Goal: Task Accomplishment & Management: Complete application form

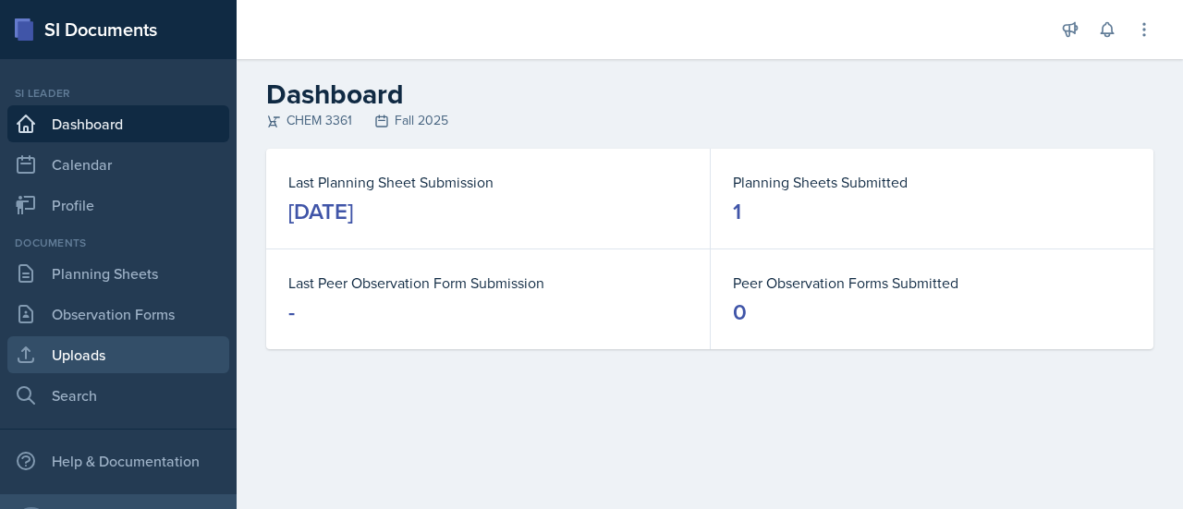
scroll to position [43, 0]
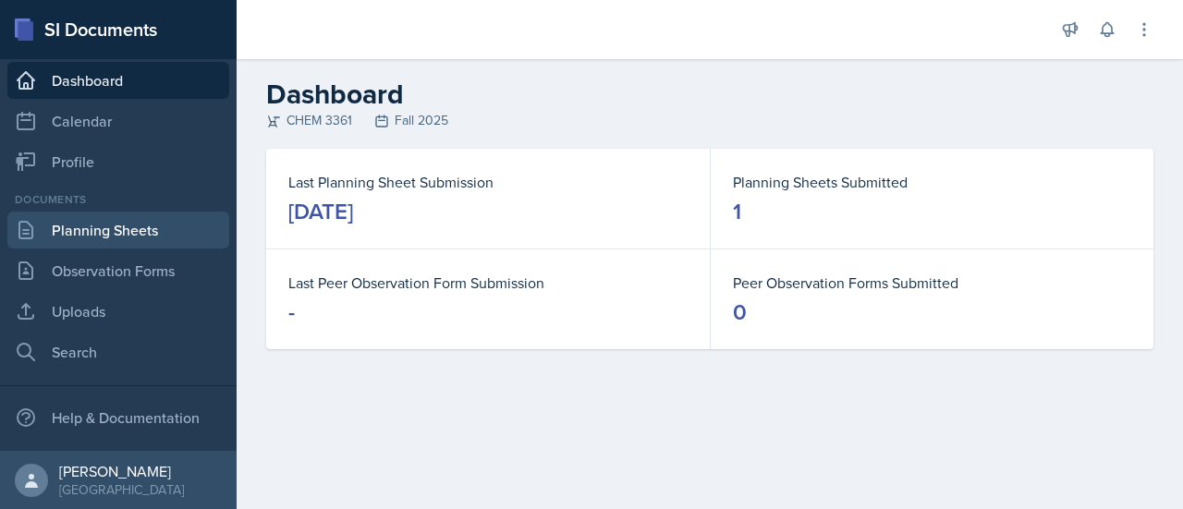
click at [120, 240] on link "Planning Sheets" at bounding box center [118, 230] width 222 height 37
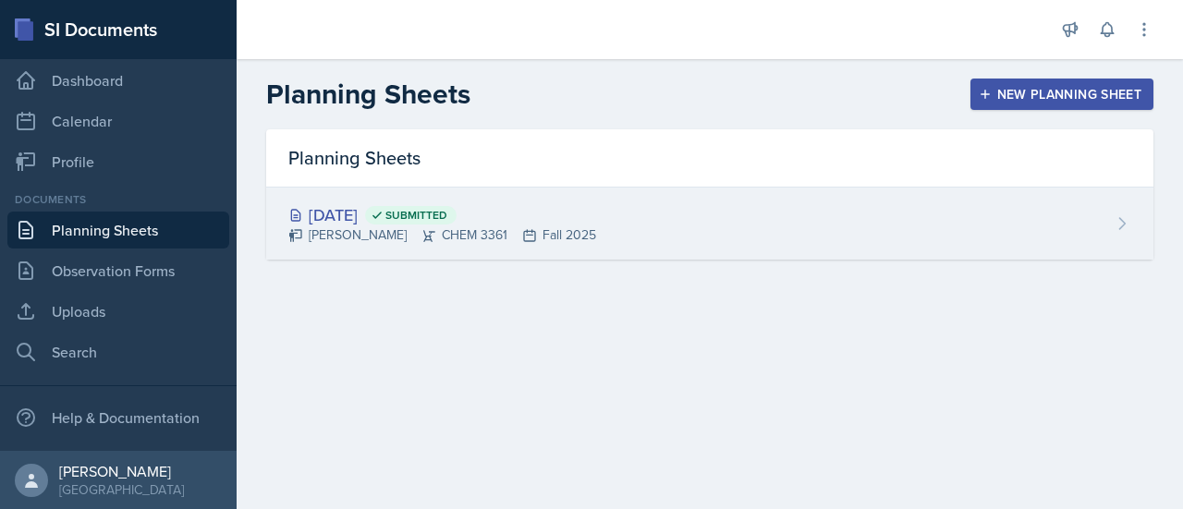
click at [1116, 219] on icon at bounding box center [1122, 223] width 18 height 18
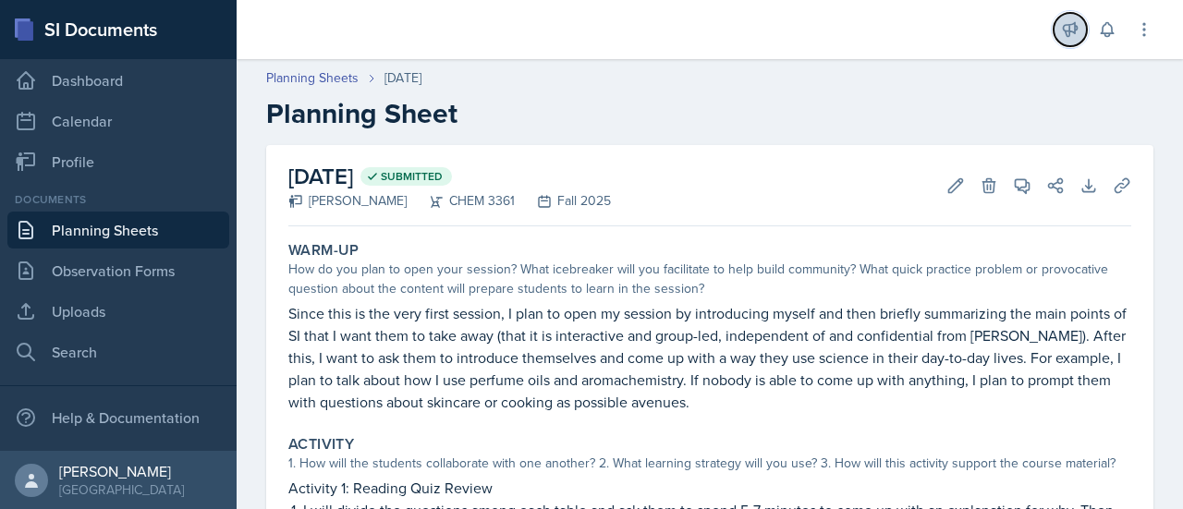
click at [1082, 31] on button at bounding box center [1070, 29] width 33 height 33
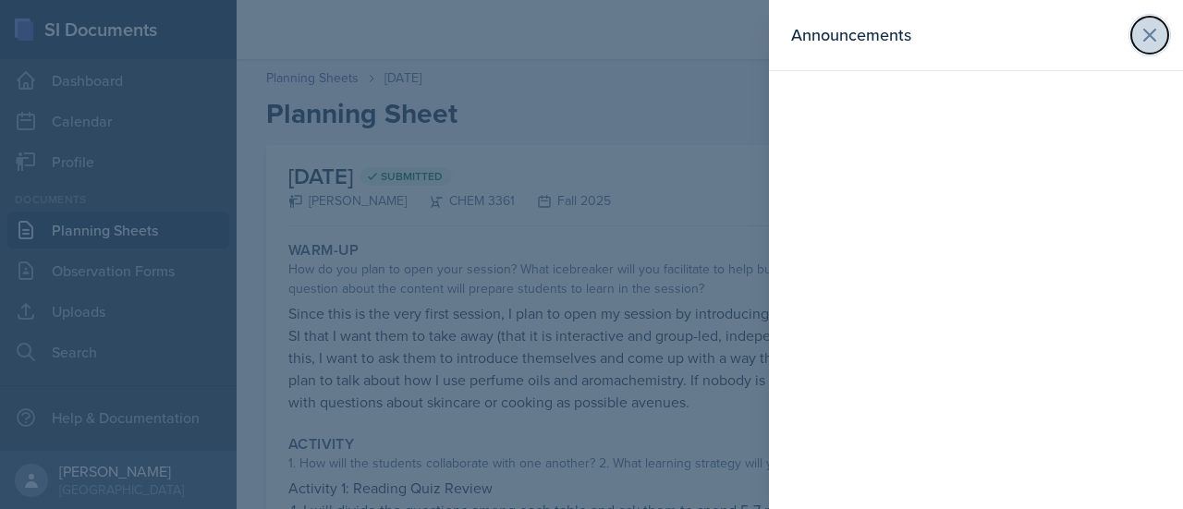
click at [1140, 41] on icon at bounding box center [1150, 35] width 22 height 22
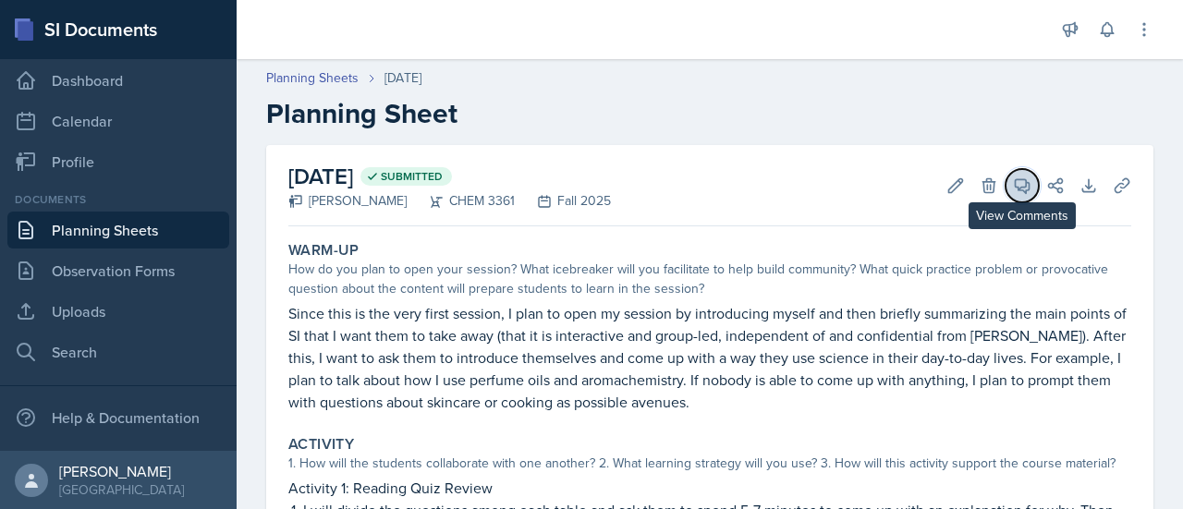
click at [1020, 186] on button "View Comments" at bounding box center [1022, 185] width 33 height 33
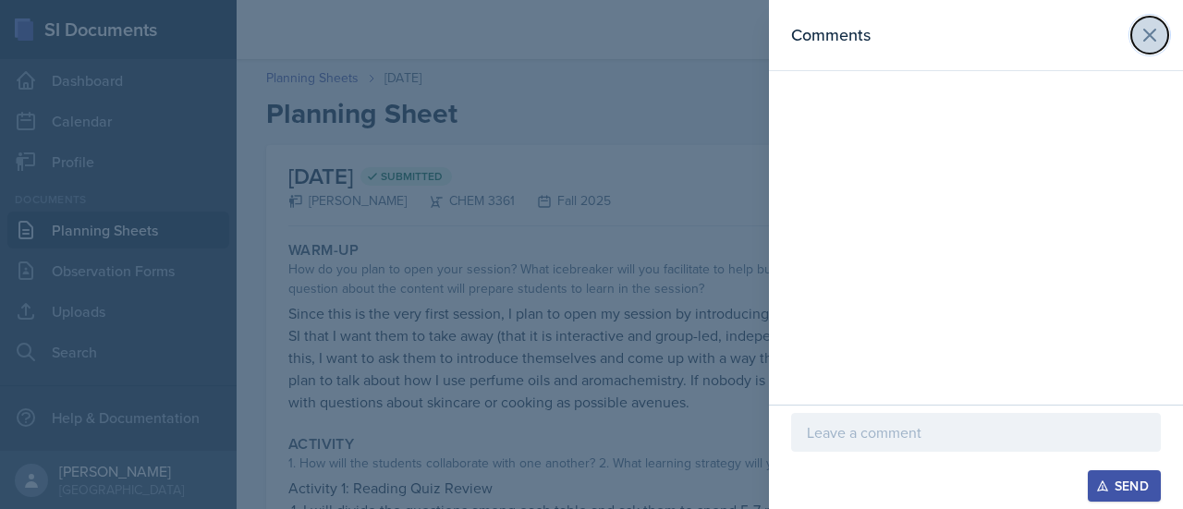
click at [1138, 34] on button at bounding box center [1149, 35] width 37 height 37
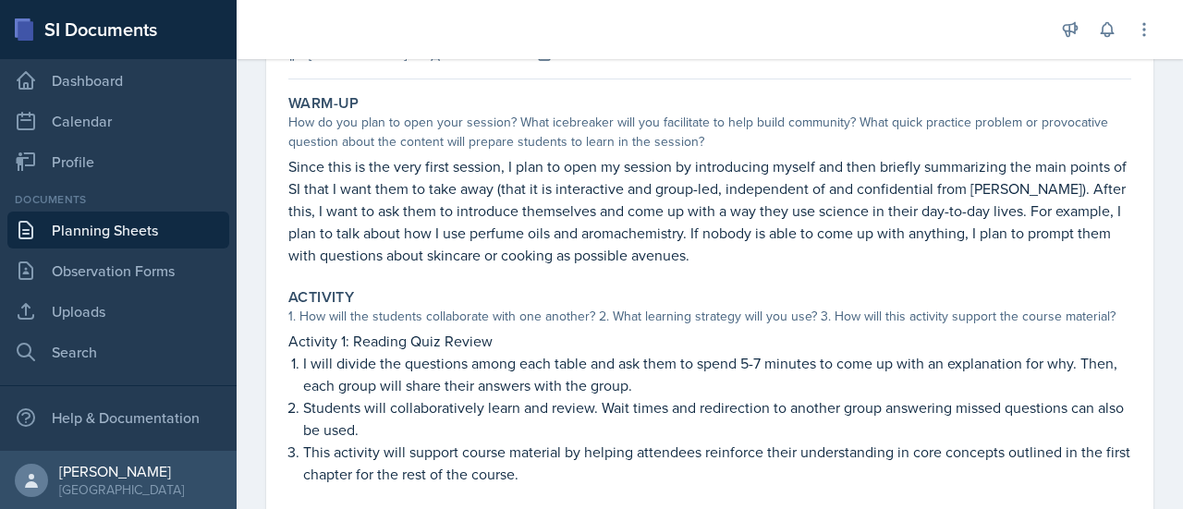
scroll to position [148, 0]
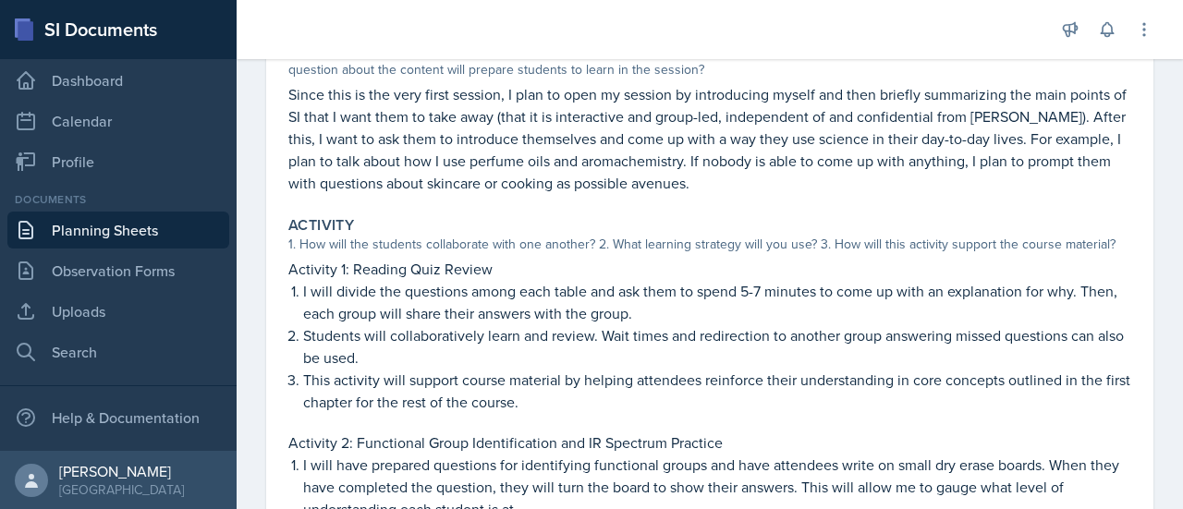
click at [598, 193] on div "Warm-Up How do you plan to open your session? What icebreaker will you facilita…" at bounding box center [710, 108] width 858 height 187
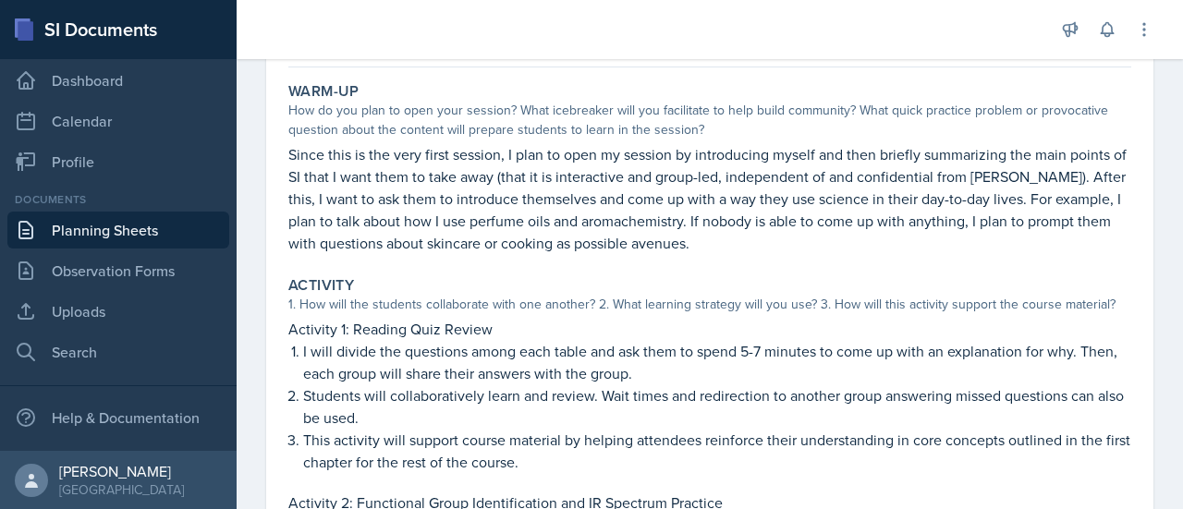
scroll to position [166, 0]
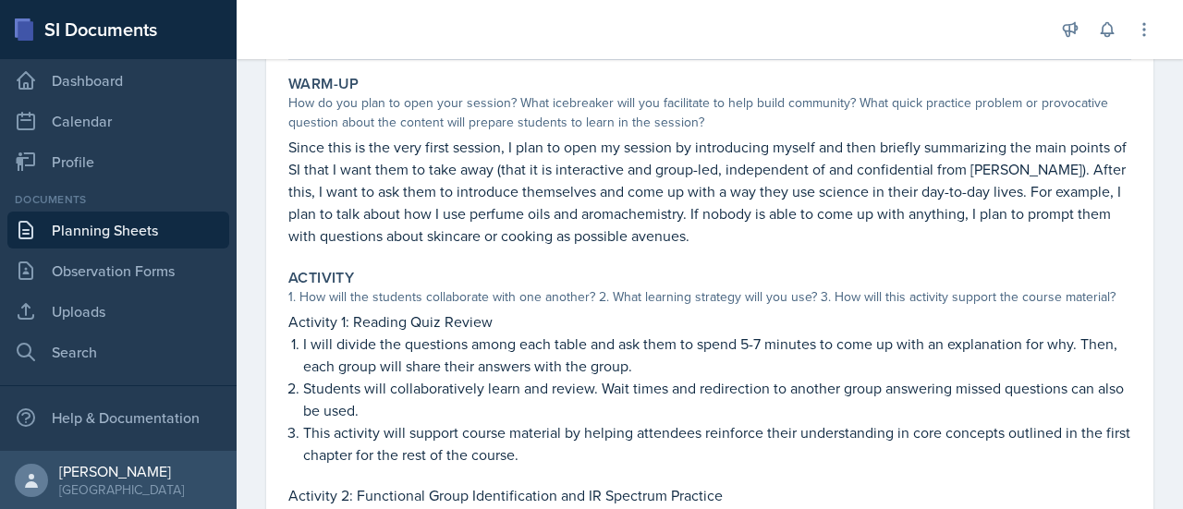
click at [743, 200] on p "Since this is the very first session, I plan to open my session by introducing …" at bounding box center [709, 191] width 843 height 111
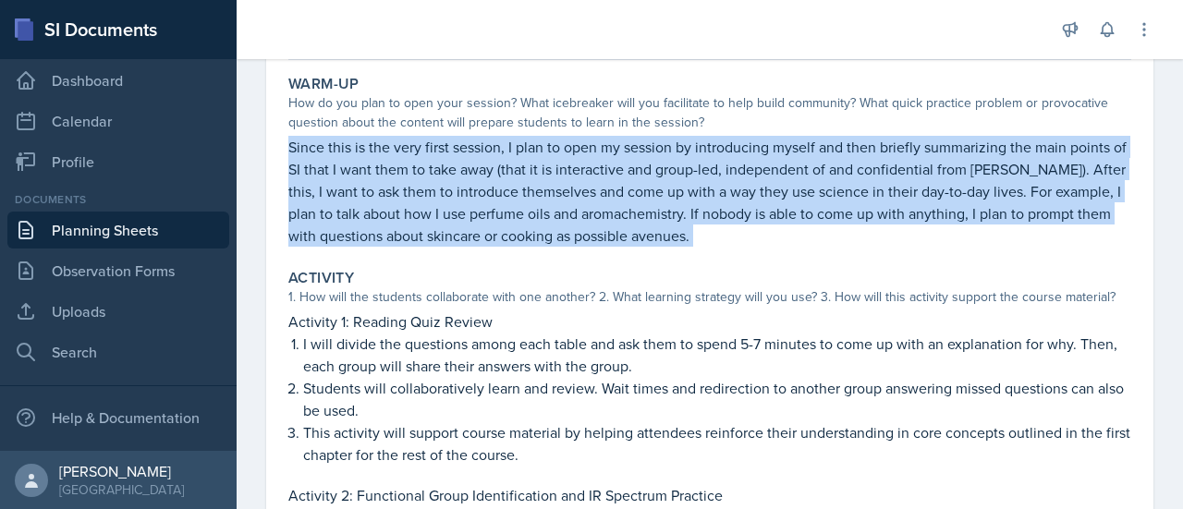
click at [743, 200] on p "Since this is the very first session, I plan to open my session by introducing …" at bounding box center [709, 191] width 843 height 111
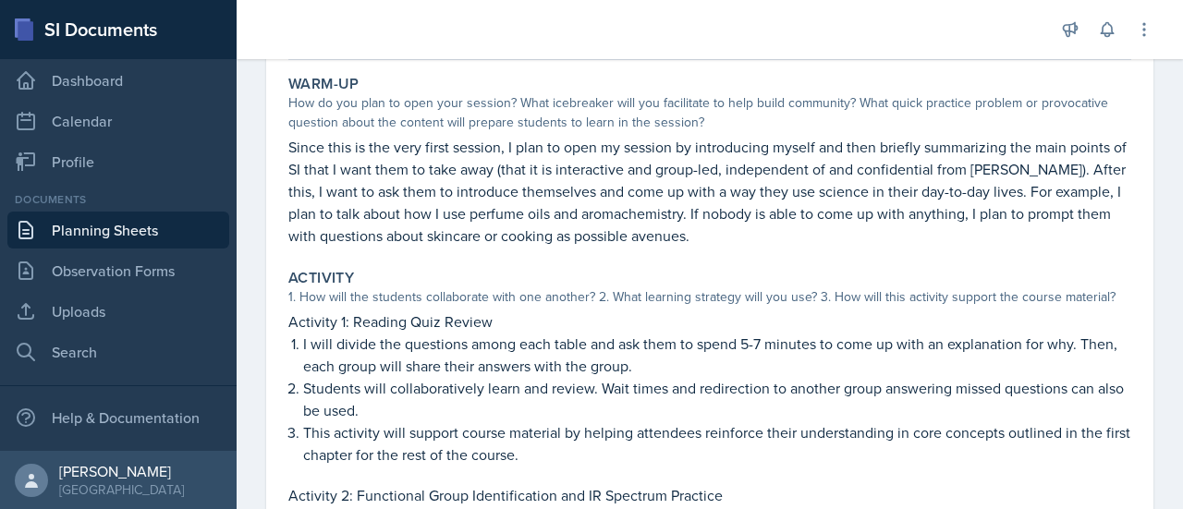
click at [743, 200] on p "Since this is the very first session, I plan to open my session by introducing …" at bounding box center [709, 191] width 843 height 111
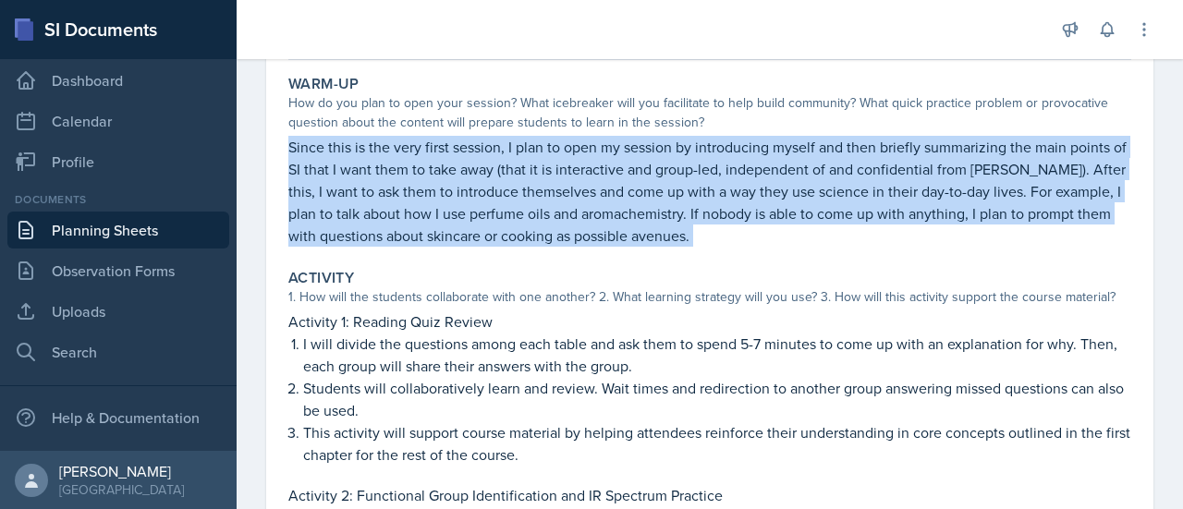
click at [743, 200] on p "Since this is the very first session, I plan to open my session by introducing …" at bounding box center [709, 191] width 843 height 111
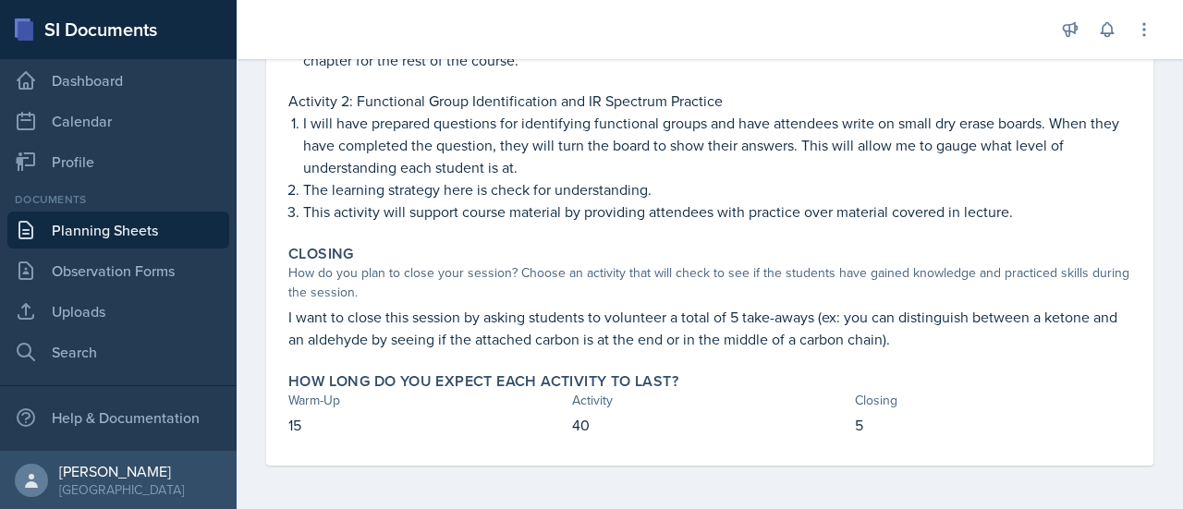
scroll to position [0, 0]
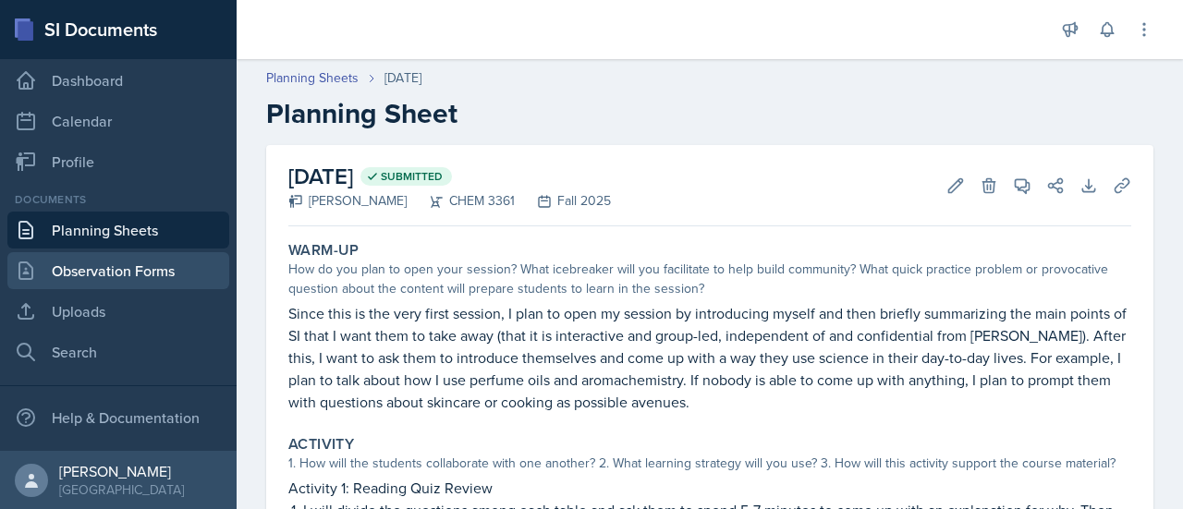
click at [118, 265] on link "Observation Forms" at bounding box center [118, 270] width 222 height 37
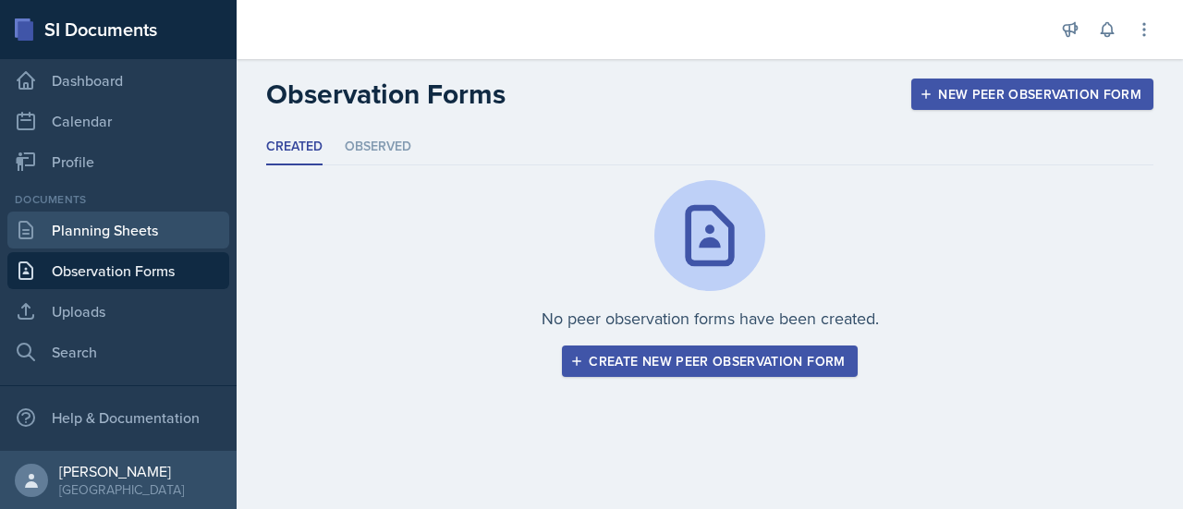
click at [125, 225] on link "Planning Sheets" at bounding box center [118, 230] width 222 height 37
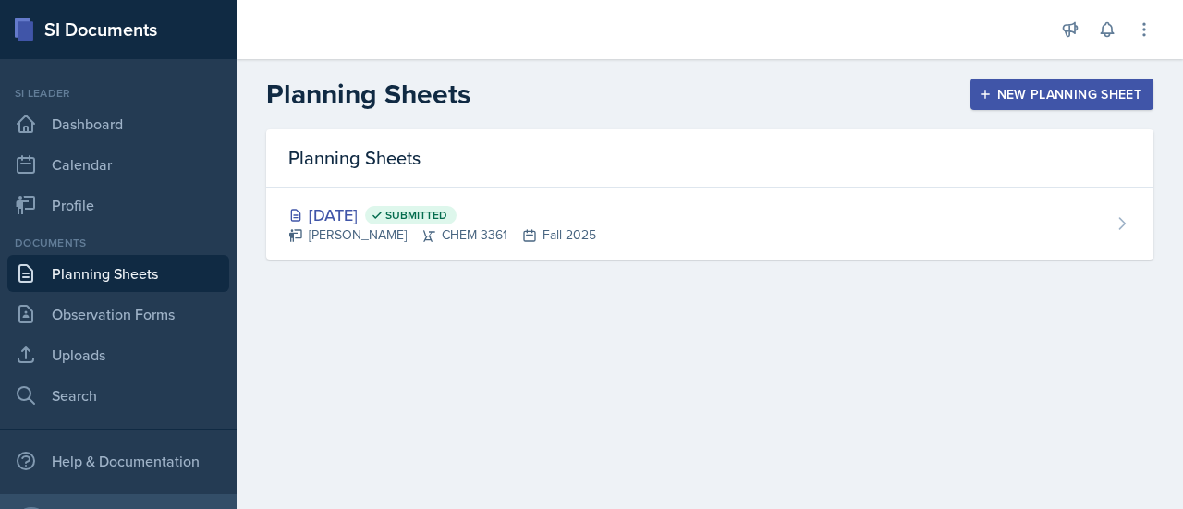
click at [1015, 94] on div "New Planning Sheet" at bounding box center [1062, 94] width 159 height 15
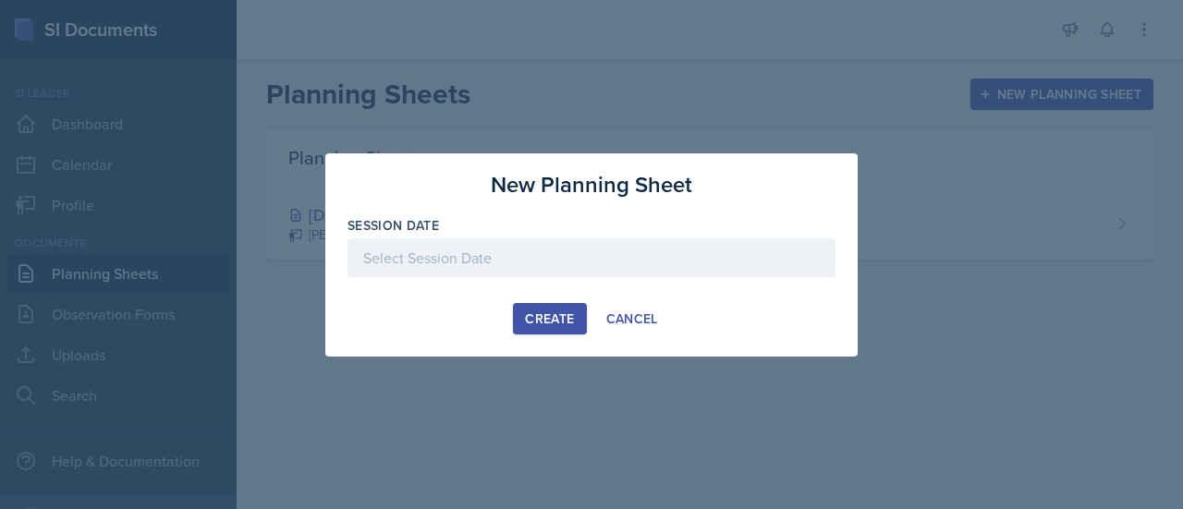
click at [616, 269] on div at bounding box center [592, 257] width 488 height 39
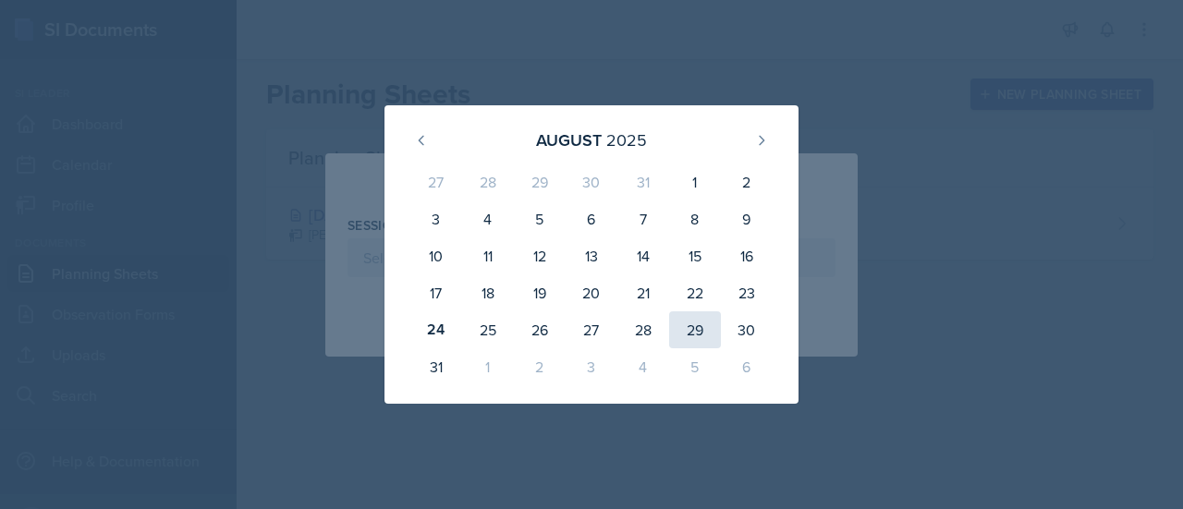
click at [699, 337] on div "29" at bounding box center [695, 330] width 52 height 37
type input "[DATE]"
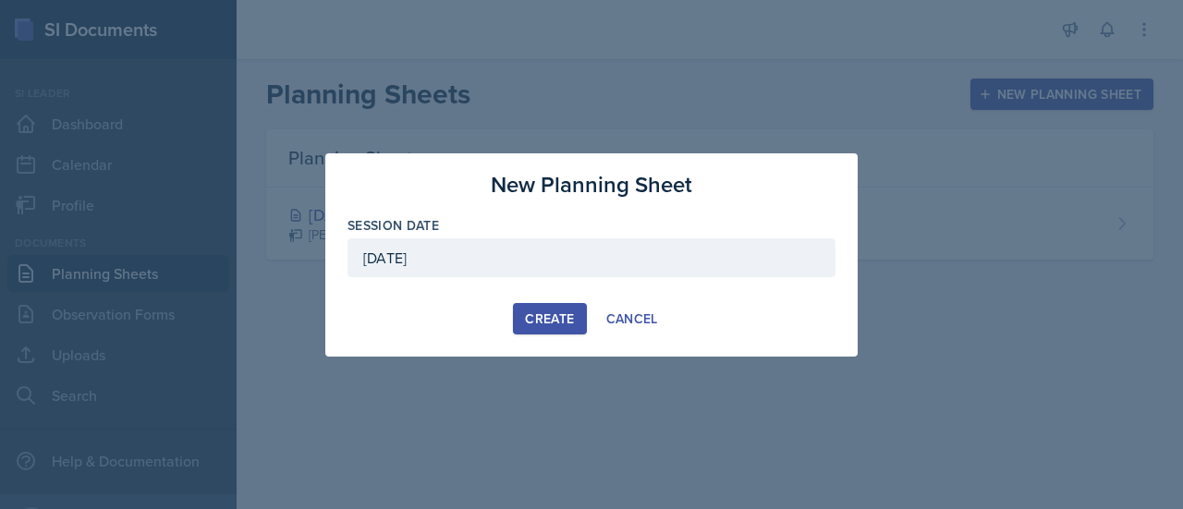
click at [551, 325] on div "Create" at bounding box center [549, 319] width 49 height 15
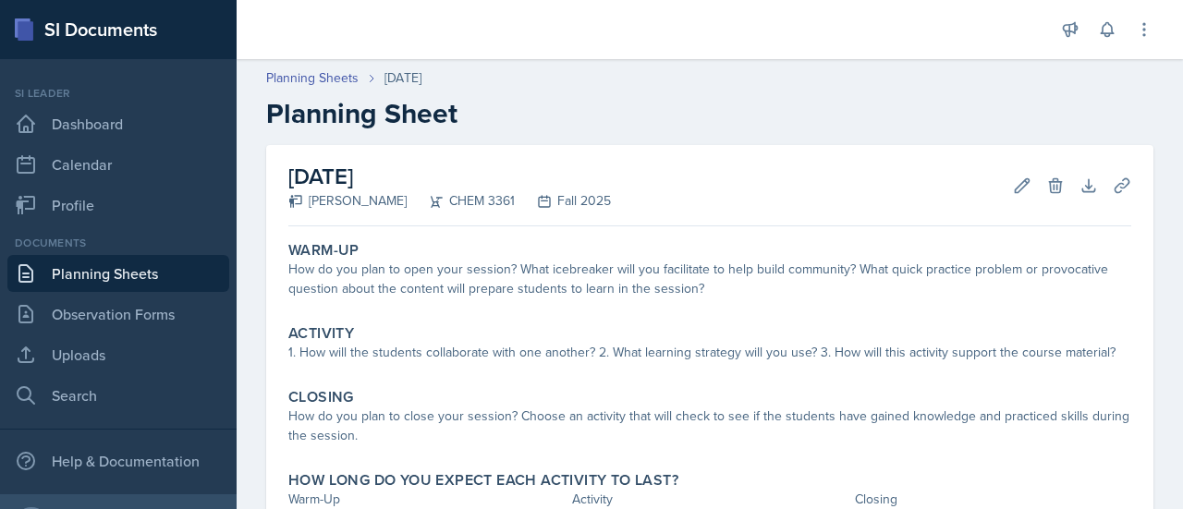
click at [481, 193] on div "CHEM 3361" at bounding box center [461, 200] width 108 height 19
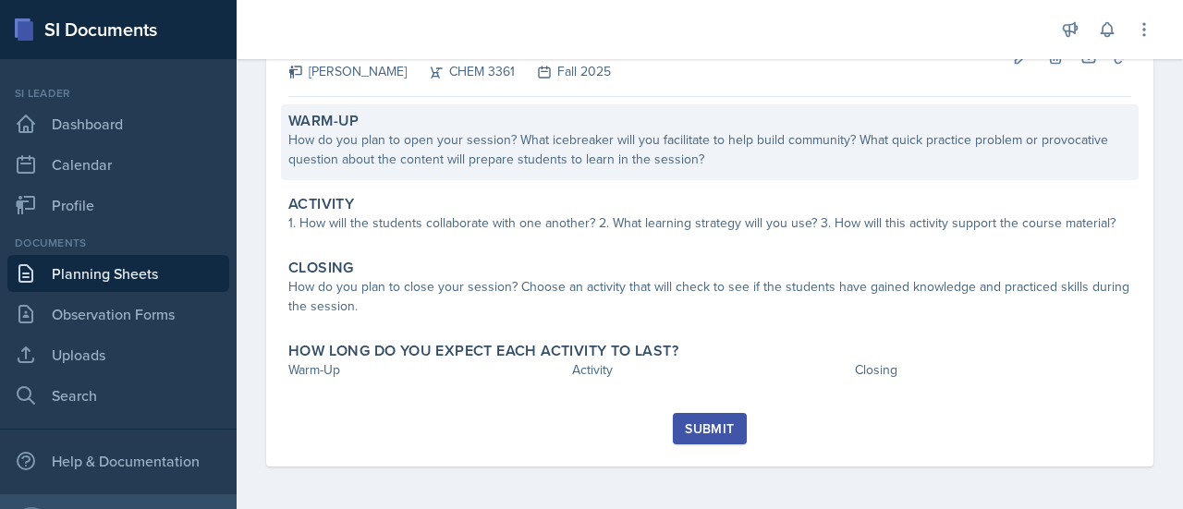
click at [497, 145] on div "How do you plan to open your session? What icebreaker will you facilitate to he…" at bounding box center [709, 149] width 843 height 39
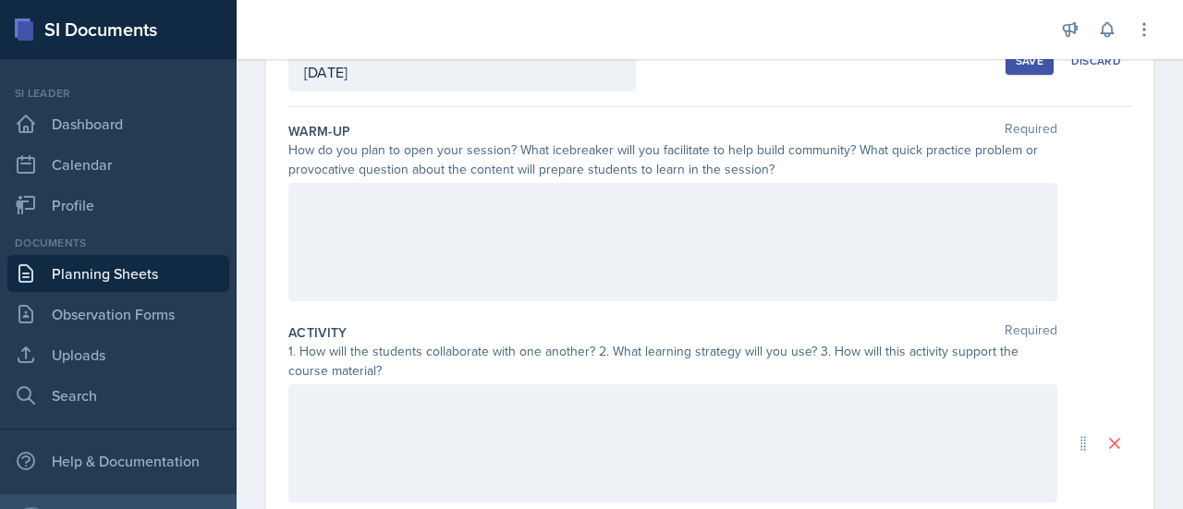
click at [479, 225] on div at bounding box center [672, 242] width 769 height 118
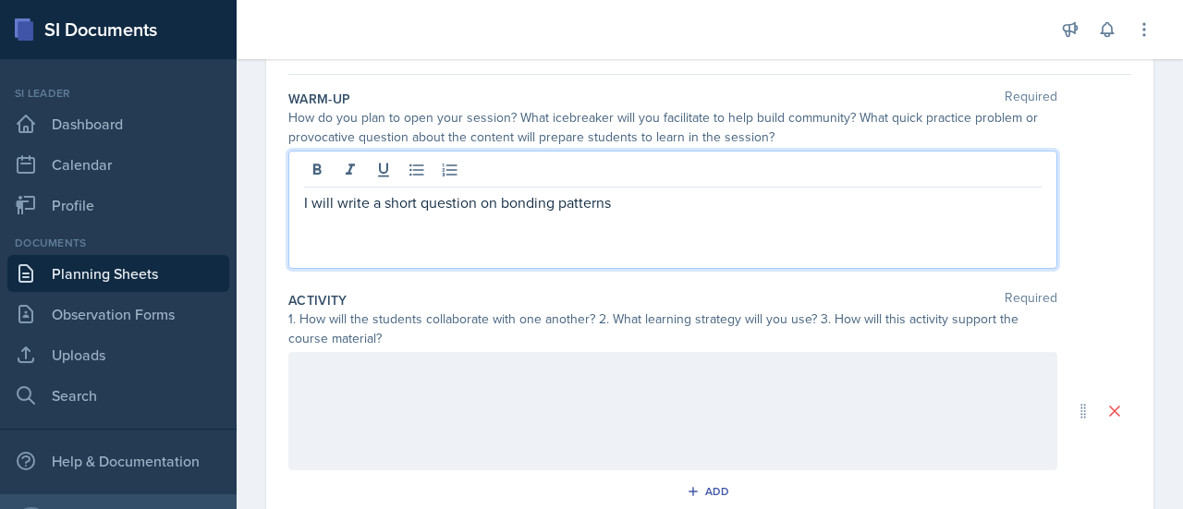
click at [500, 200] on p "I will write a short question on bonding patterns" at bounding box center [673, 202] width 738 height 22
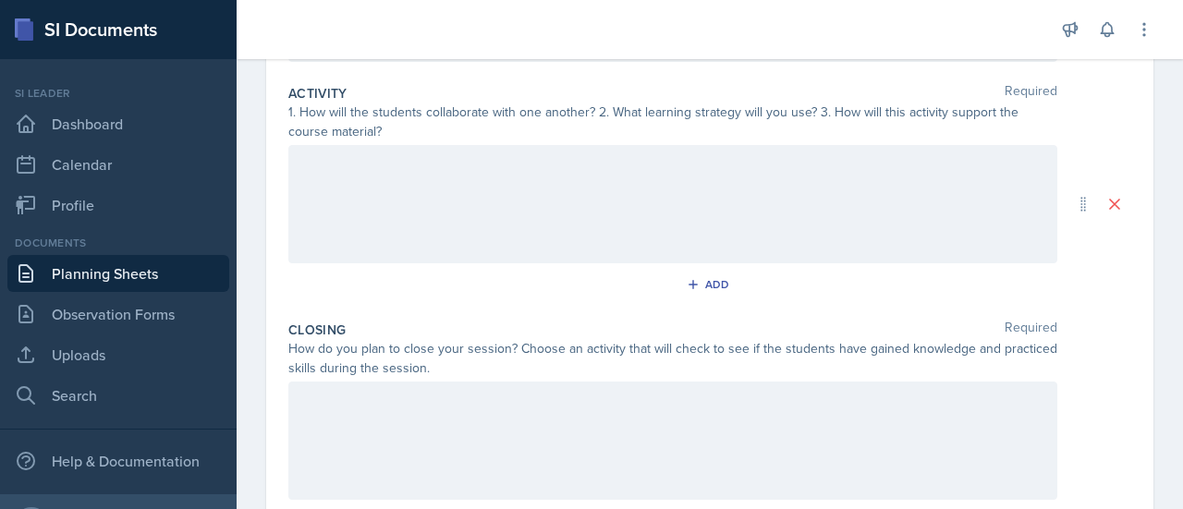
click at [789, 257] on div at bounding box center [672, 204] width 769 height 118
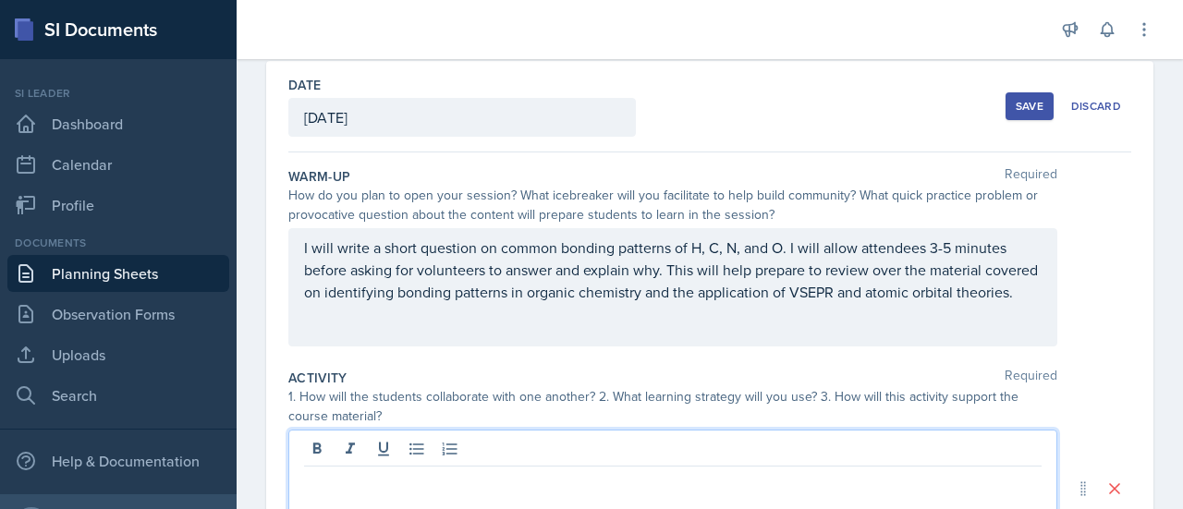
scroll to position [82, 0]
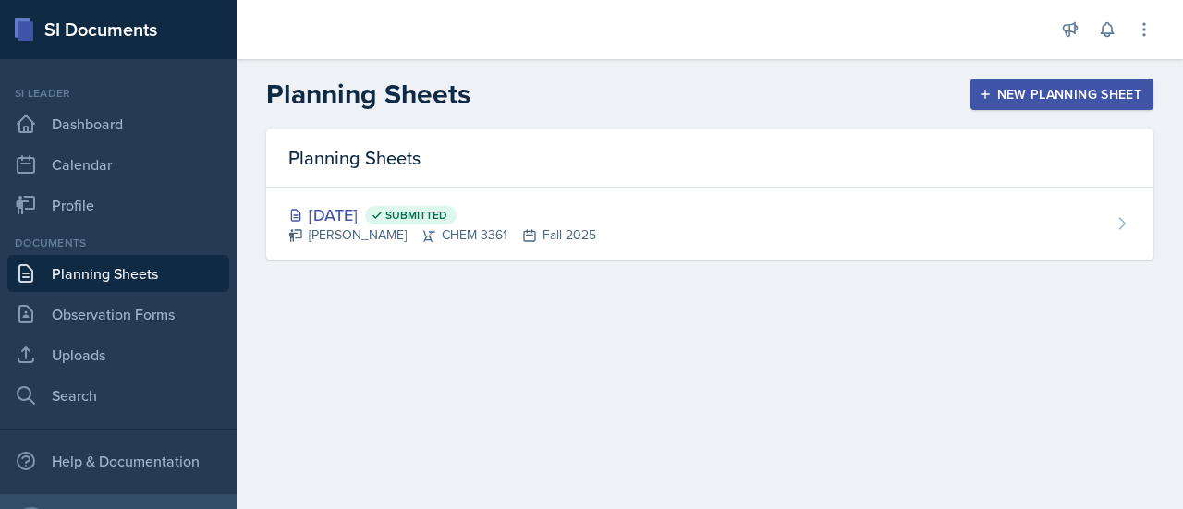
scroll to position [43, 0]
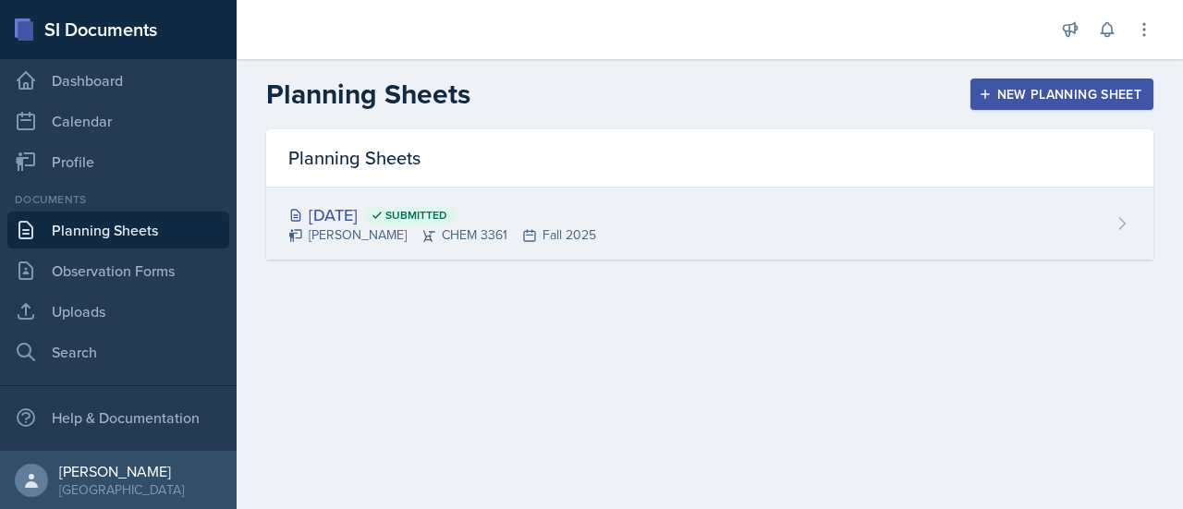
click at [599, 215] on div "Aug 27th, 2025 Submitted Neha Prabakaran CHEM 3361 Fall 2025" at bounding box center [709, 224] width 887 height 72
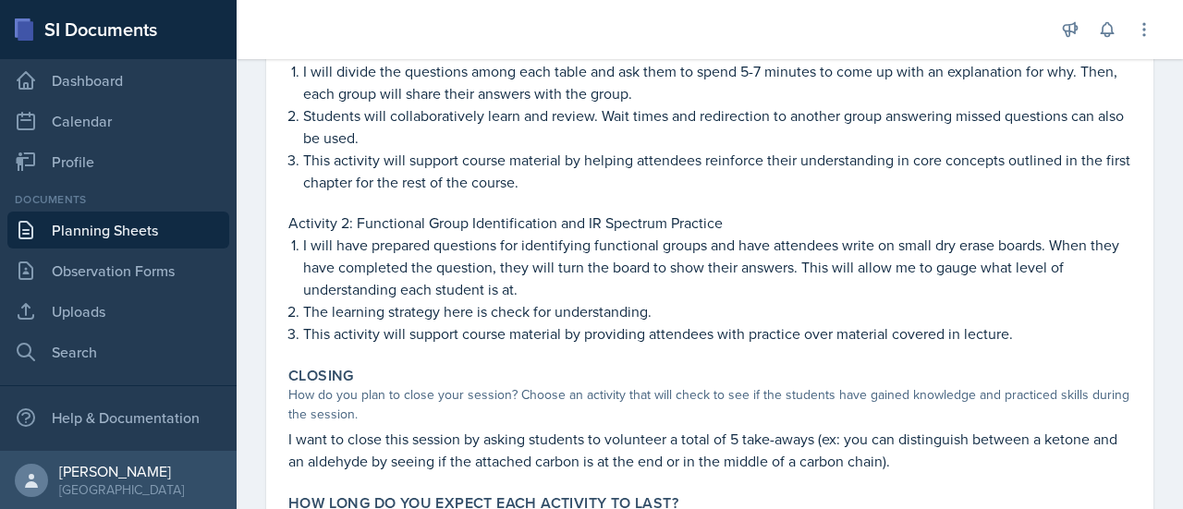
scroll to position [561, 0]
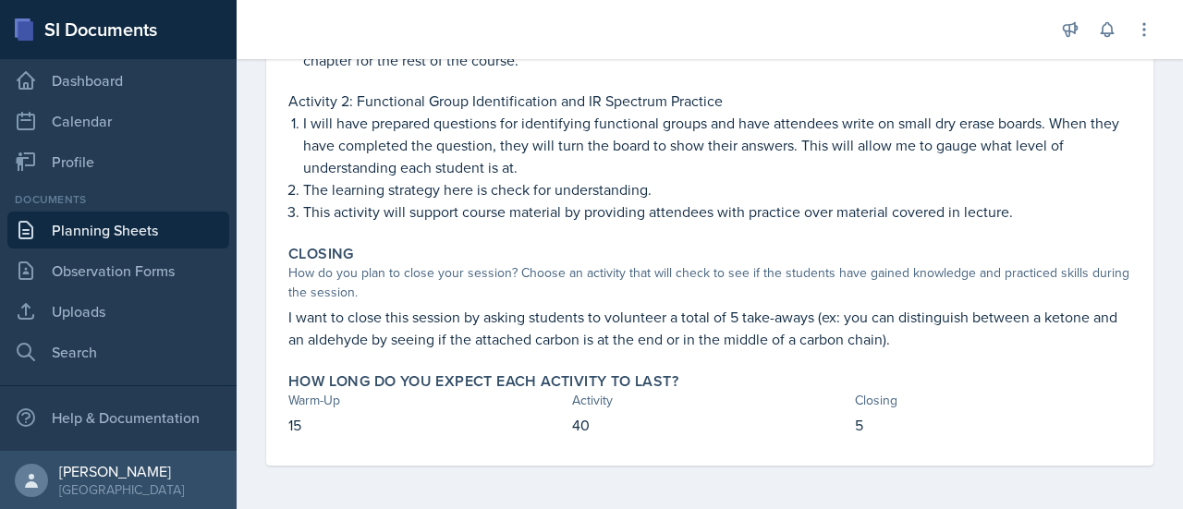
drag, startPoint x: 796, startPoint y: 307, endPoint x: 797, endPoint y: 326, distance: 19.4
click at [797, 326] on p "I want to close this session by asking students to volunteer a total of 5 take-…" at bounding box center [709, 328] width 843 height 44
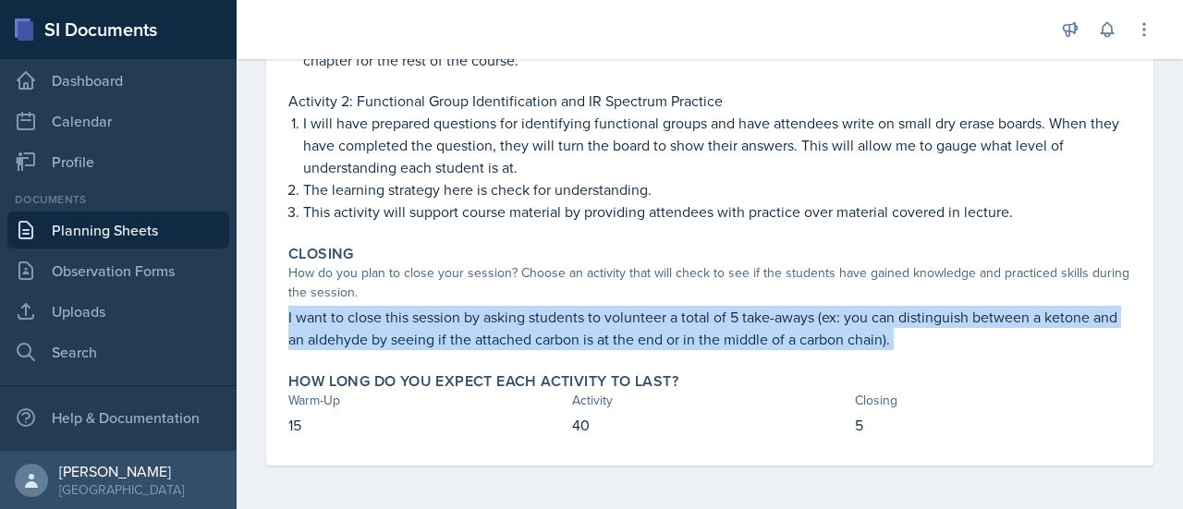
click at [797, 326] on p "I want to close this session by asking students to volunteer a total of 5 take-…" at bounding box center [709, 328] width 843 height 44
click at [821, 347] on p "I want to close this session by asking students to volunteer a total of 5 take-…" at bounding box center [709, 328] width 843 height 44
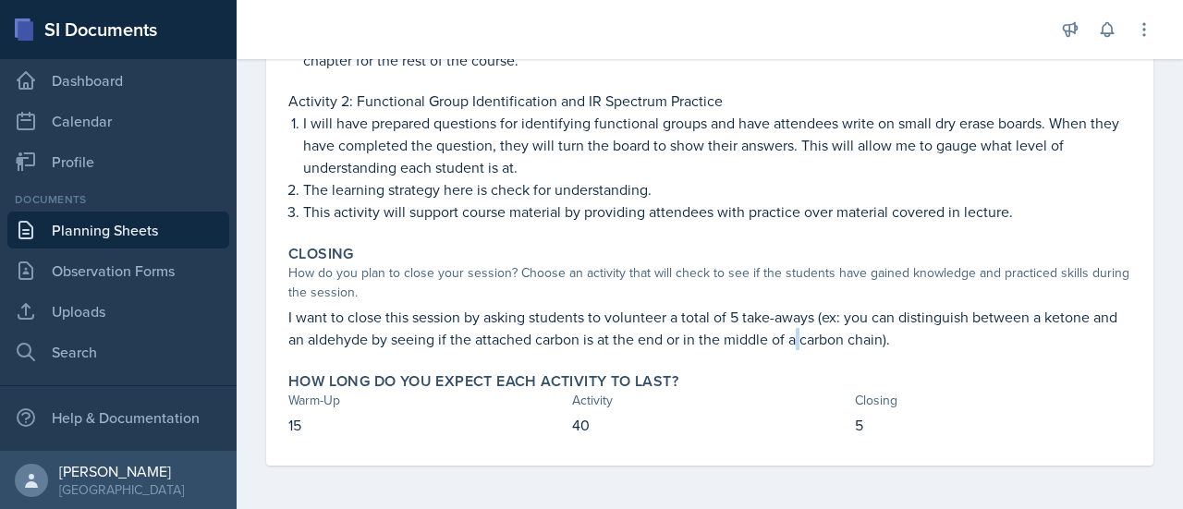
click at [821, 347] on p "I want to close this session by asking students to volunteer a total of 5 take-…" at bounding box center [709, 328] width 843 height 44
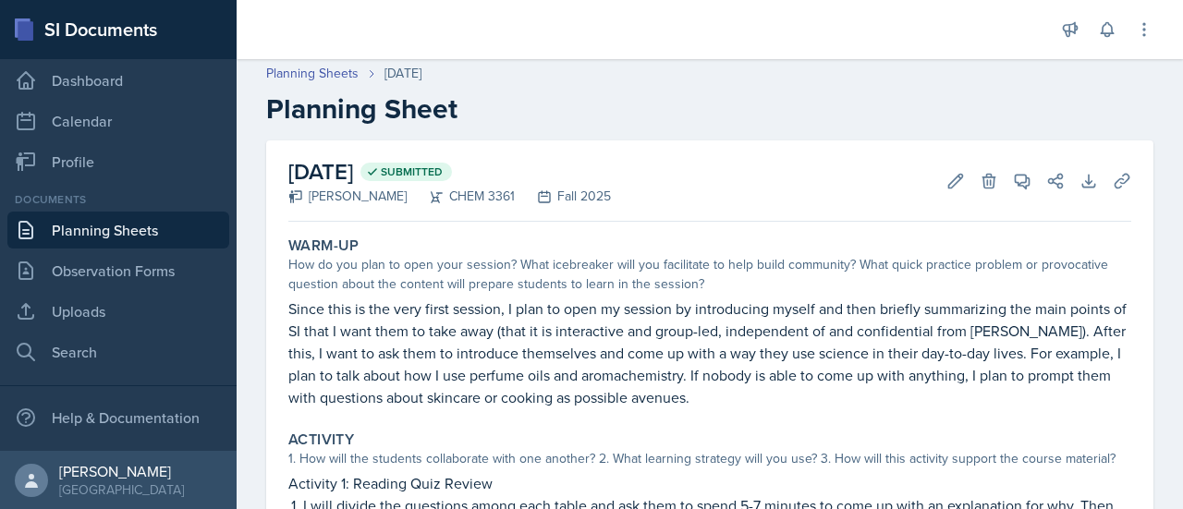
scroll to position [0, 0]
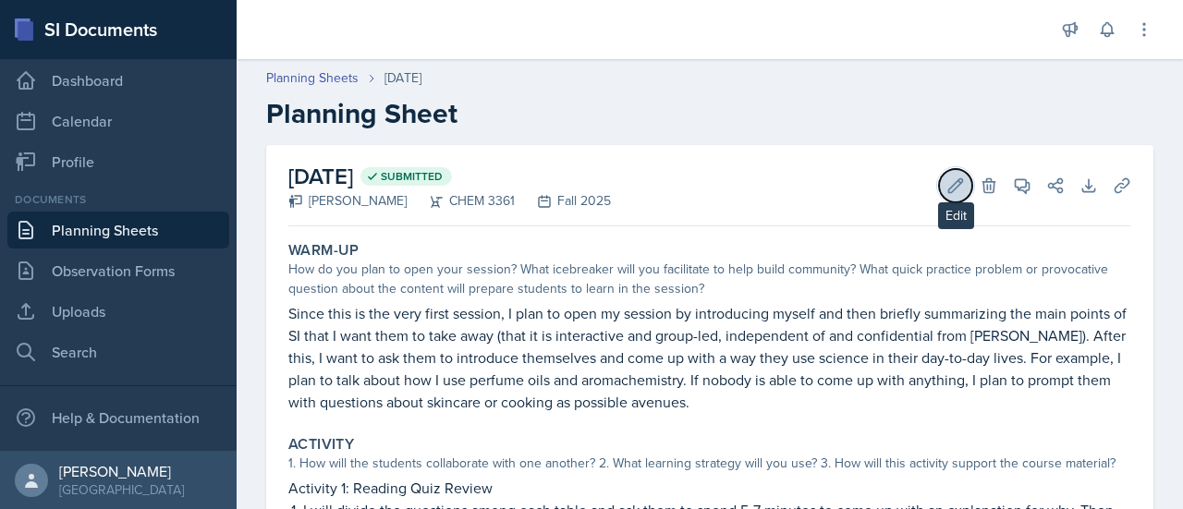
click at [948, 184] on icon at bounding box center [956, 186] width 18 height 18
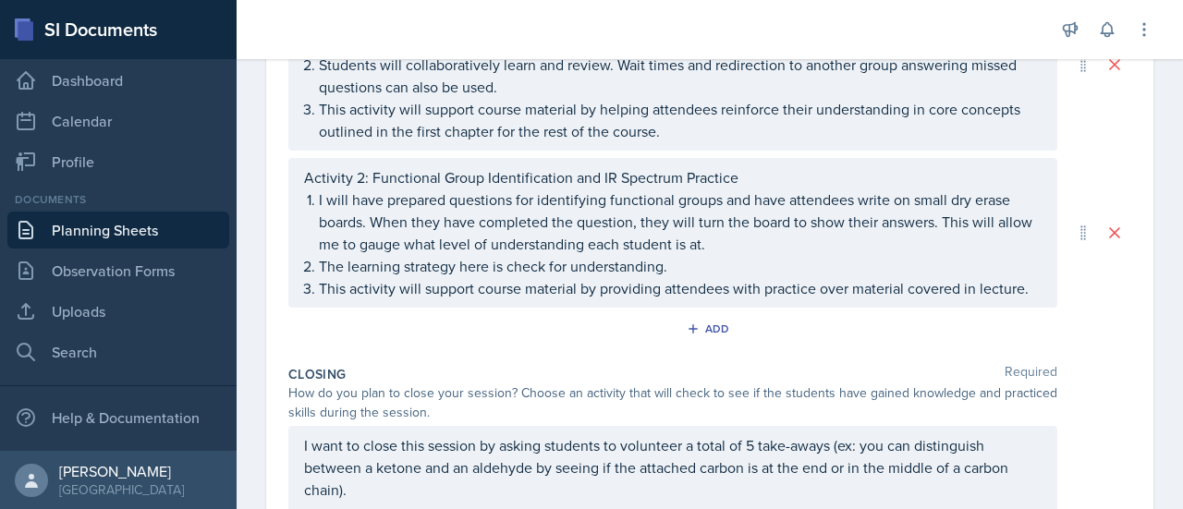
scroll to position [599, 0]
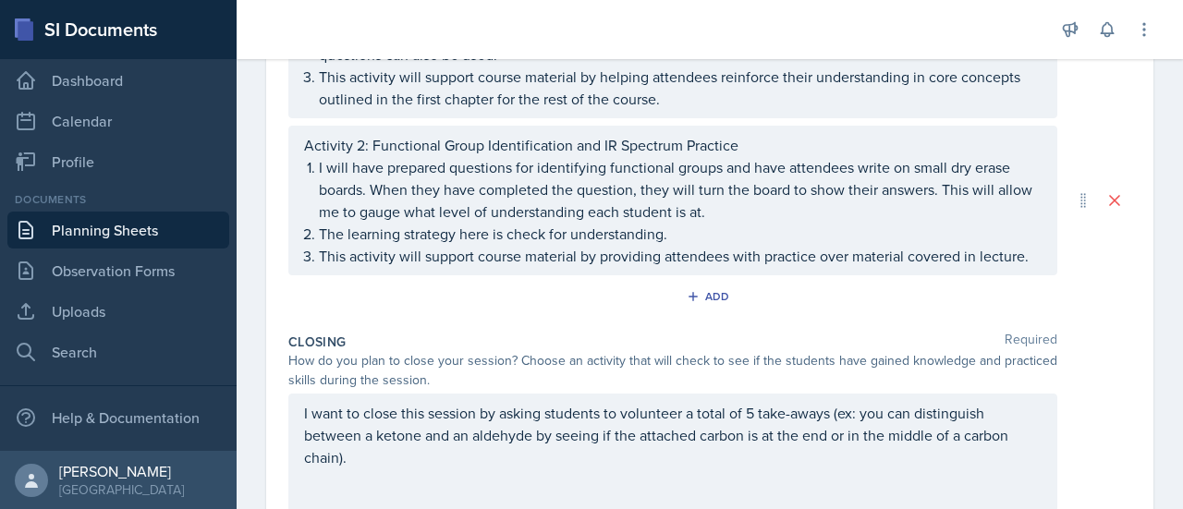
click at [916, 223] on p "I will have prepared questions for identifying functional groups and have atten…" at bounding box center [680, 189] width 723 height 67
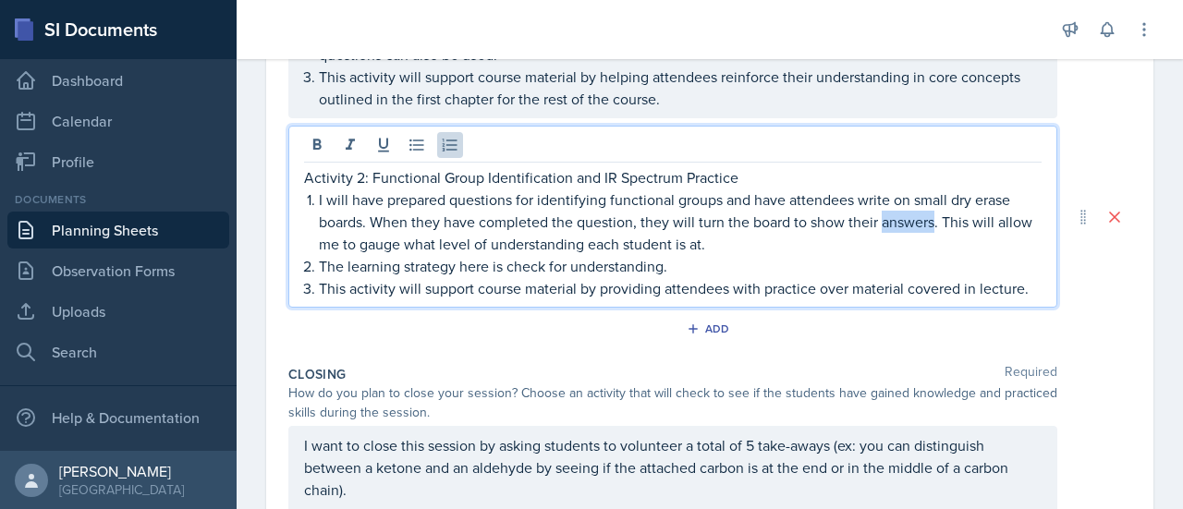
click at [916, 226] on p "I will have prepared questions for identifying functional groups and have atten…" at bounding box center [680, 222] width 723 height 67
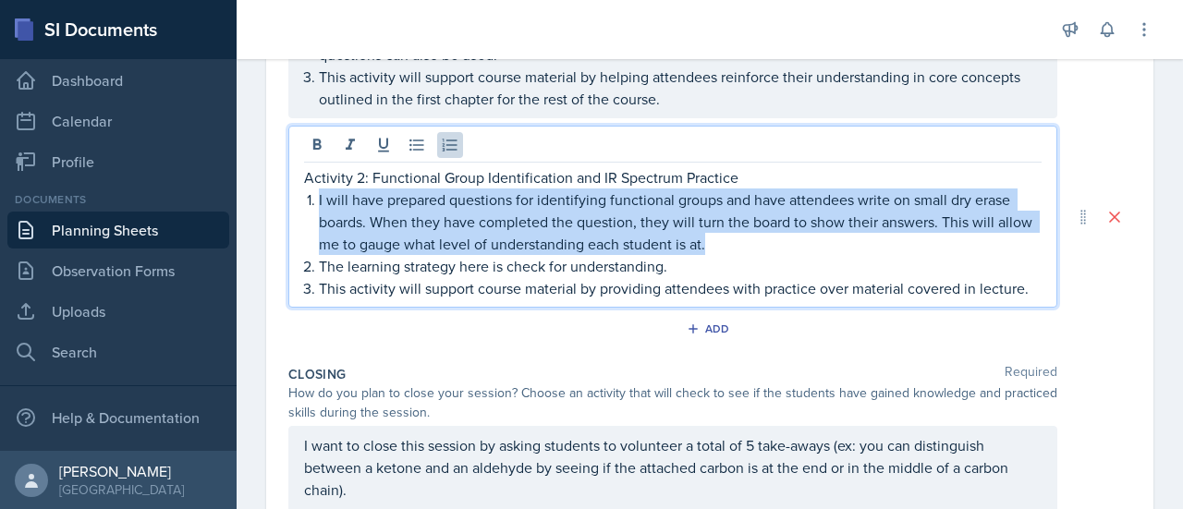
click at [916, 226] on p "I will have prepared questions for identifying functional groups and have atten…" at bounding box center [680, 222] width 723 height 67
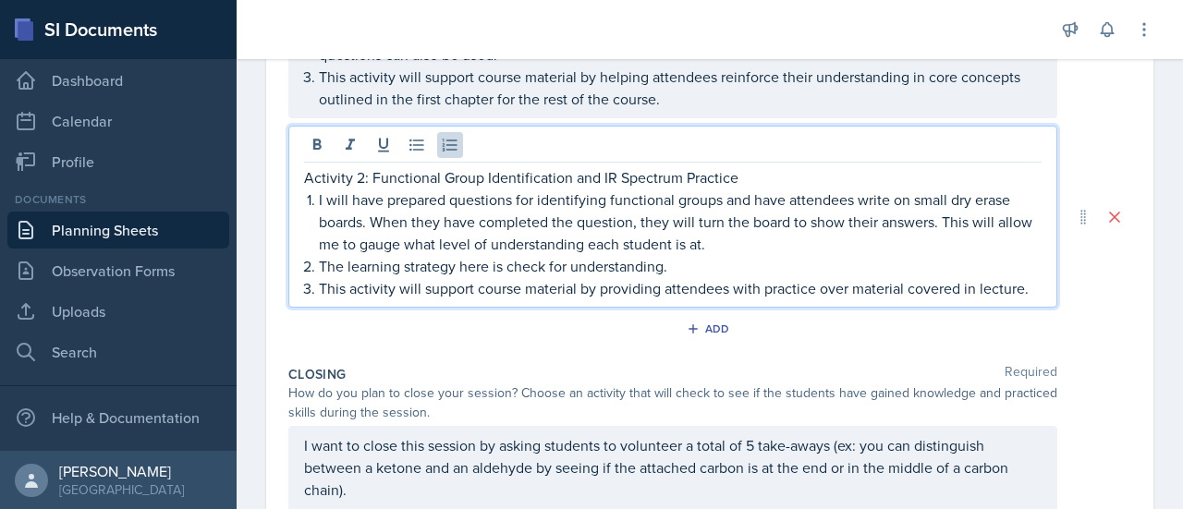
scroll to position [556, 0]
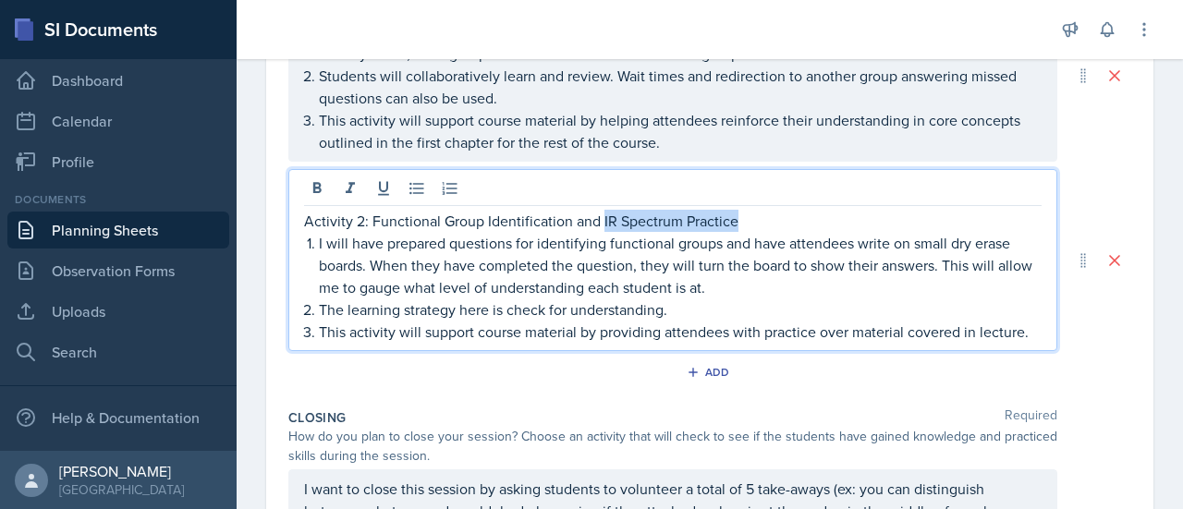
drag, startPoint x: 743, startPoint y: 212, endPoint x: 599, endPoint y: 219, distance: 144.4
click at [599, 219] on p "Activity 2: Functional Group Identification and IR Spectrum Practice" at bounding box center [673, 221] width 738 height 22
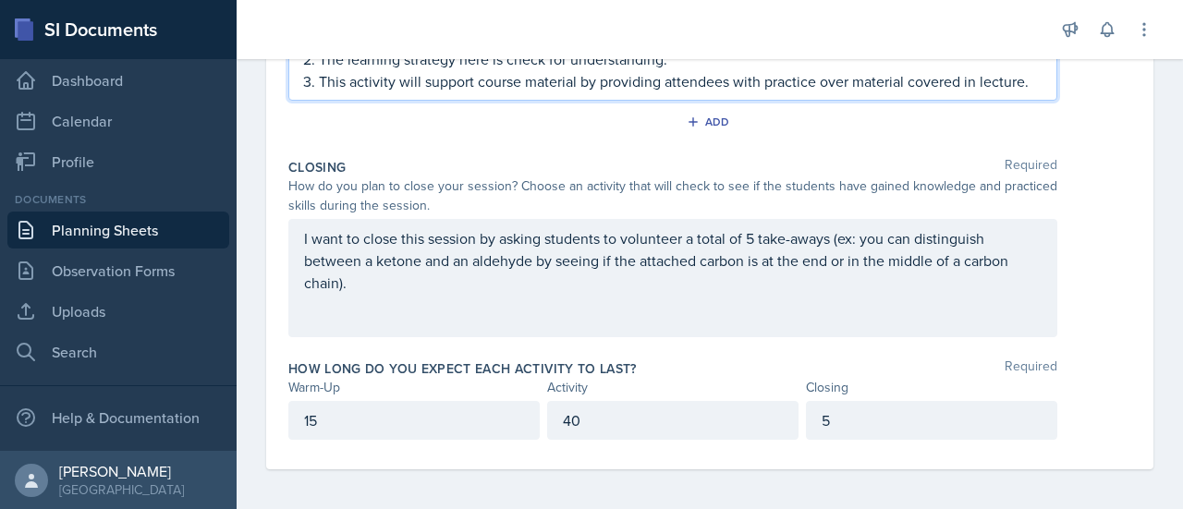
scroll to position [0, 0]
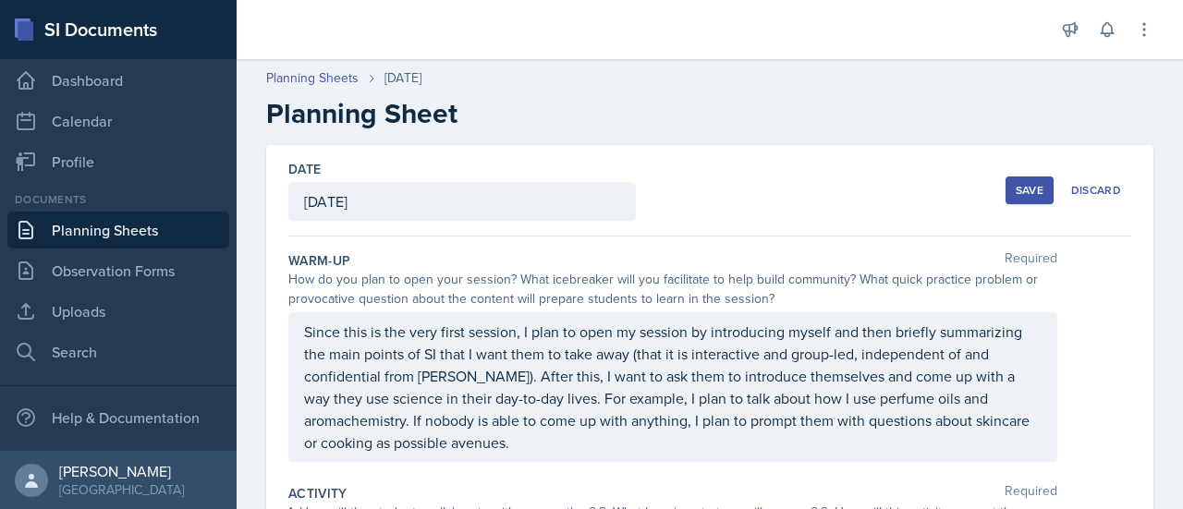
click at [1021, 195] on div "Save" at bounding box center [1030, 190] width 28 height 15
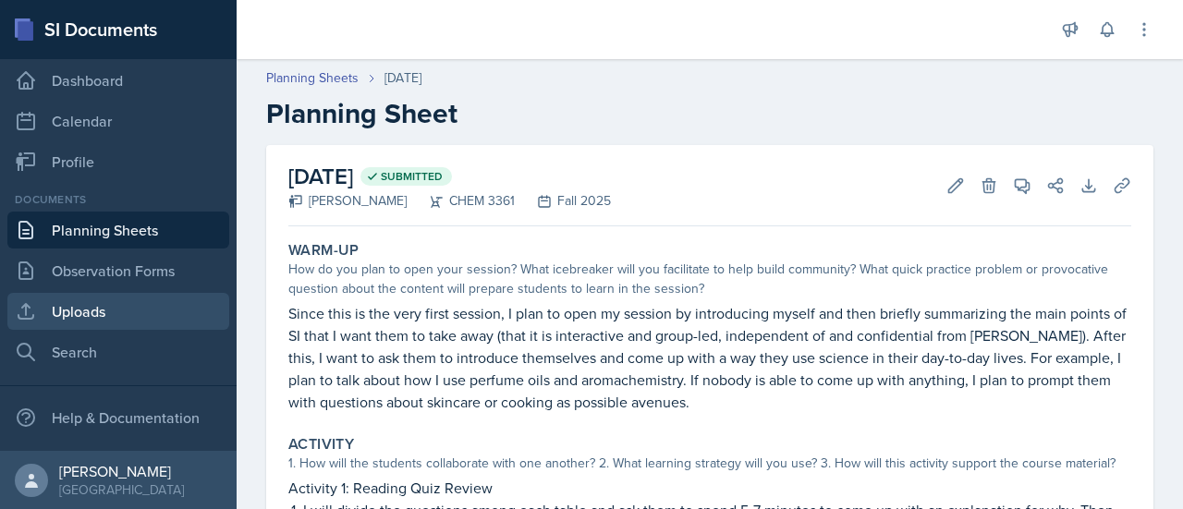
click at [118, 302] on link "Uploads" at bounding box center [118, 311] width 222 height 37
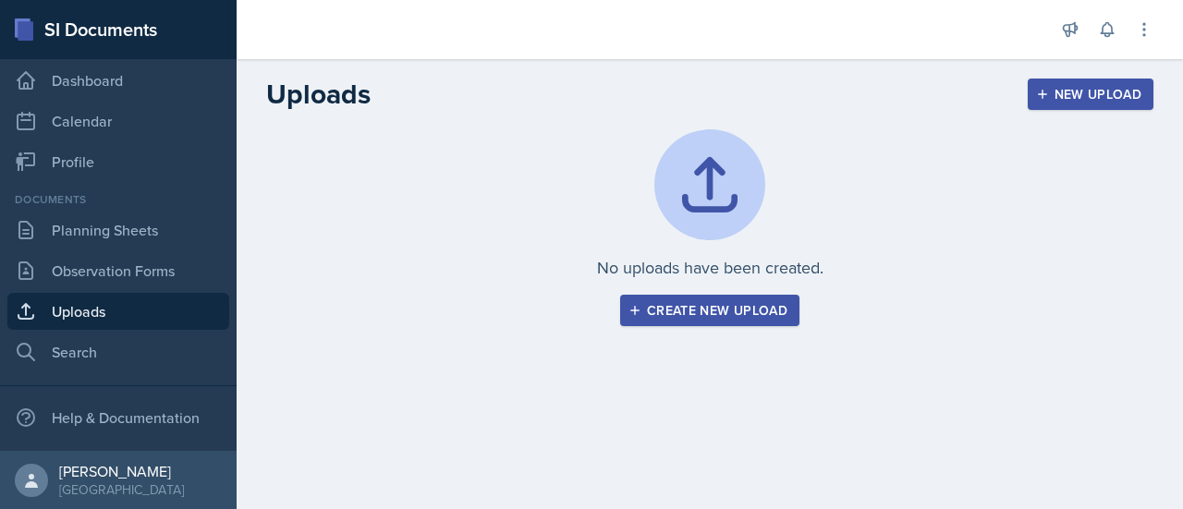
click at [721, 324] on button "Create new upload" at bounding box center [709, 310] width 179 height 31
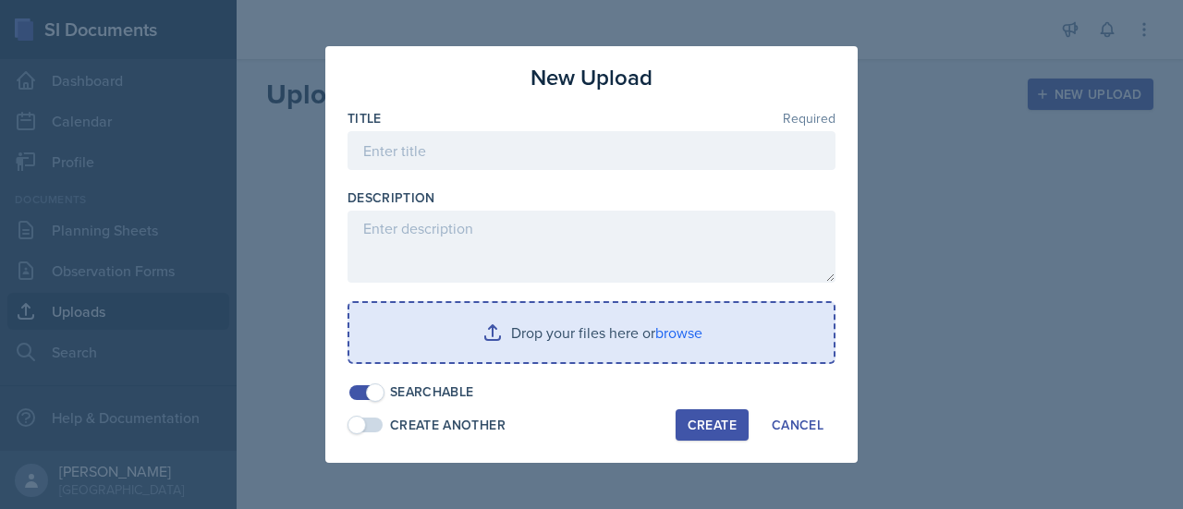
click at [651, 338] on input "file" at bounding box center [591, 332] width 484 height 59
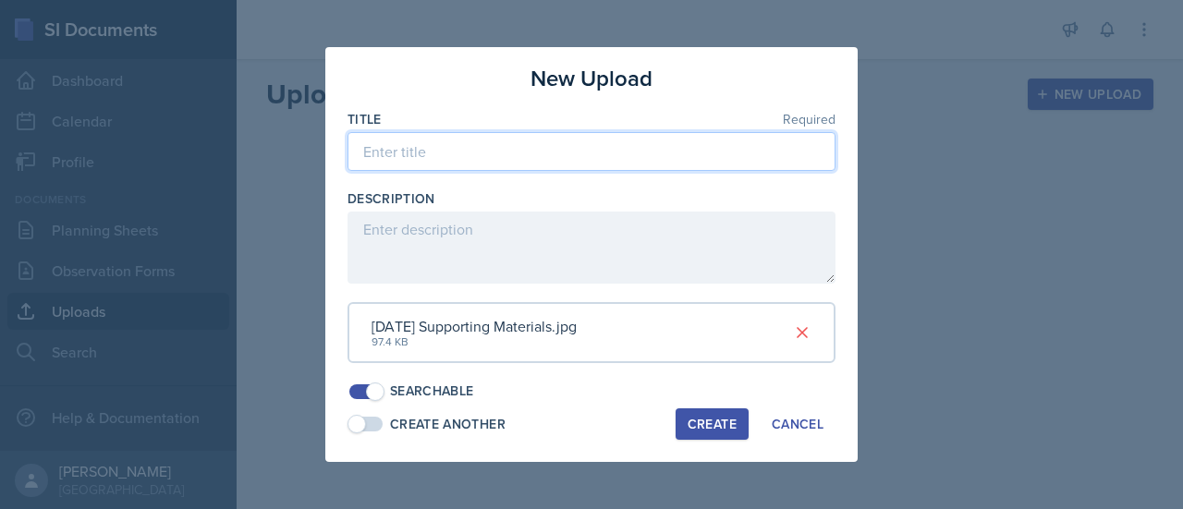
click at [597, 148] on input at bounding box center [592, 151] width 488 height 39
type input "Aug 27th Supporting Materials"
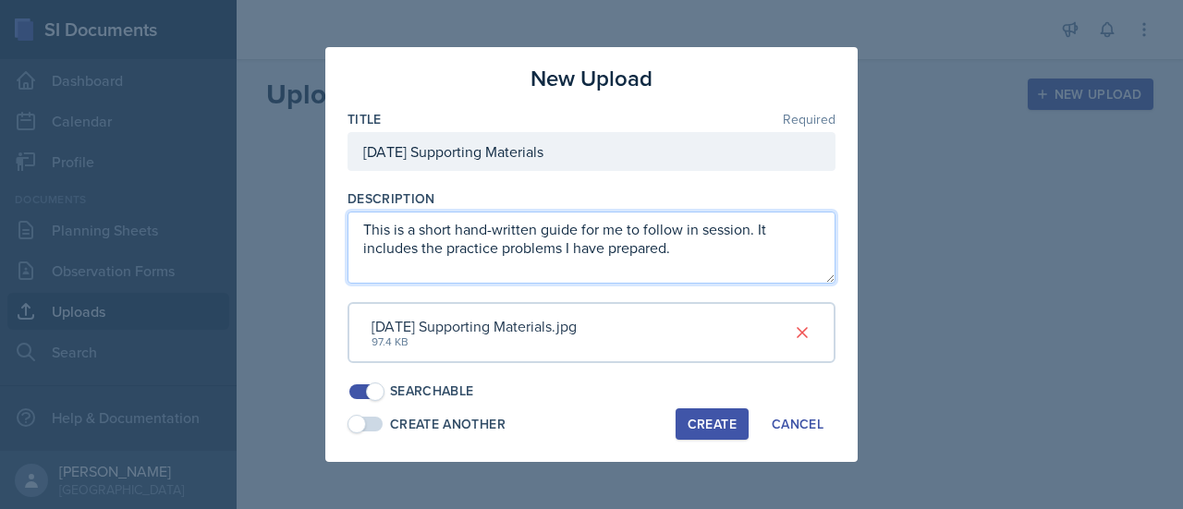
type textarea "This is a short hand-written guide for me to follow in session. It includes the…"
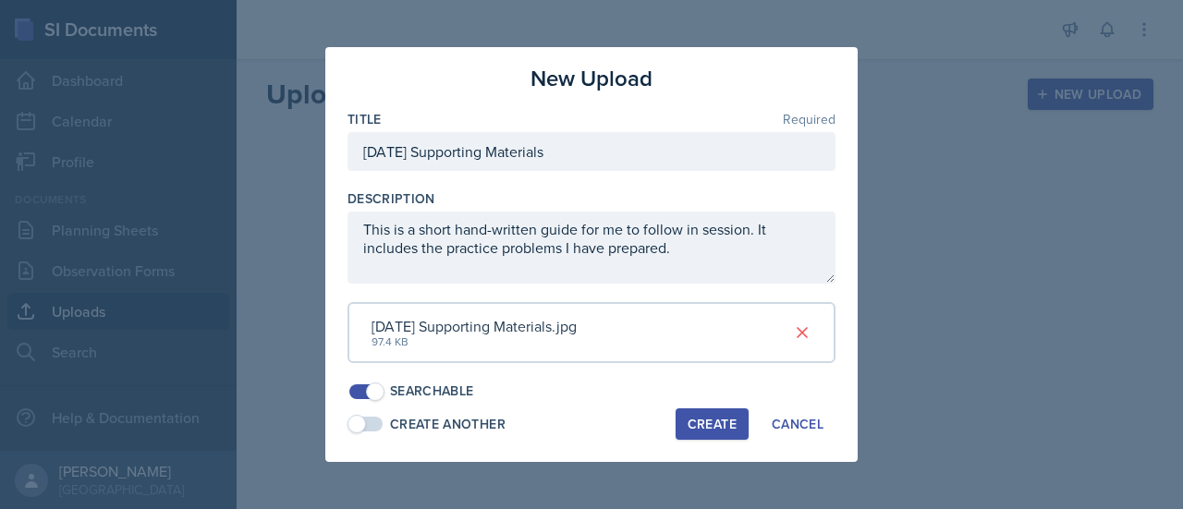
click at [698, 413] on button "Create" at bounding box center [712, 424] width 73 height 31
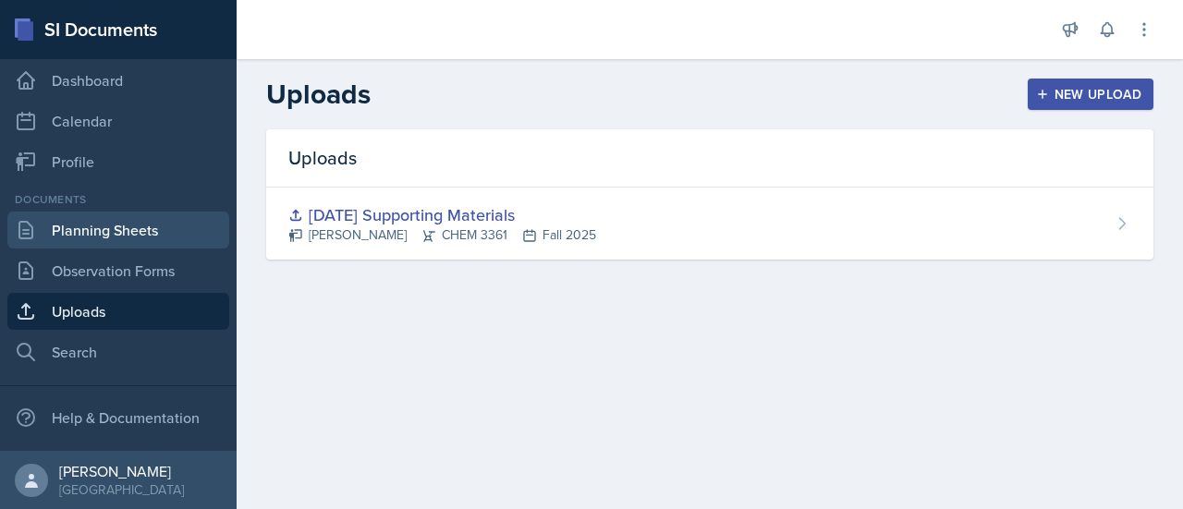
click at [103, 232] on link "Planning Sheets" at bounding box center [118, 230] width 222 height 37
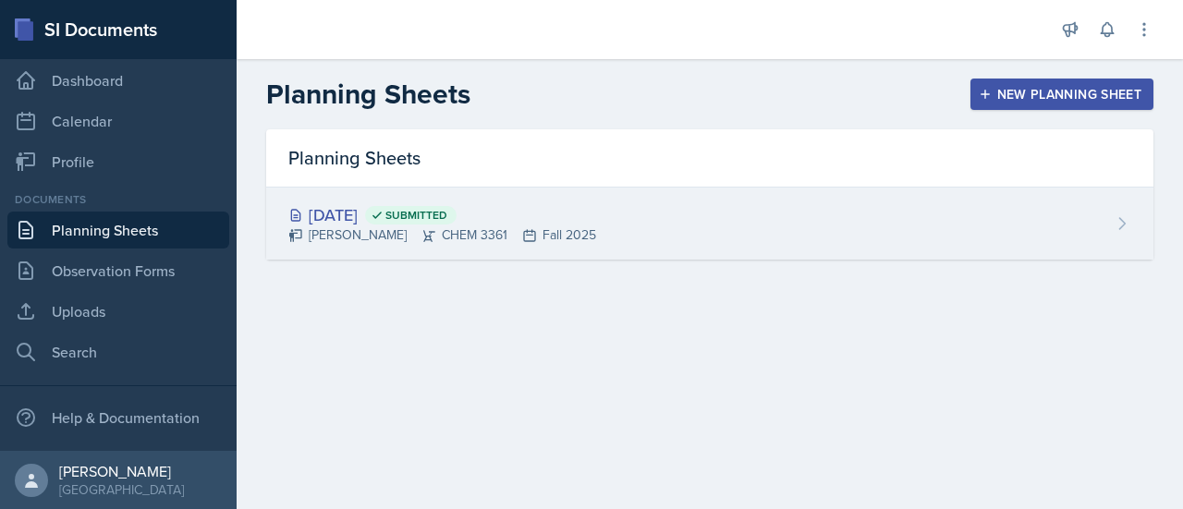
click at [675, 234] on div "Aug 27th, 2025 Submitted Neha Prabakaran CHEM 3361 Fall 2025" at bounding box center [709, 224] width 887 height 72
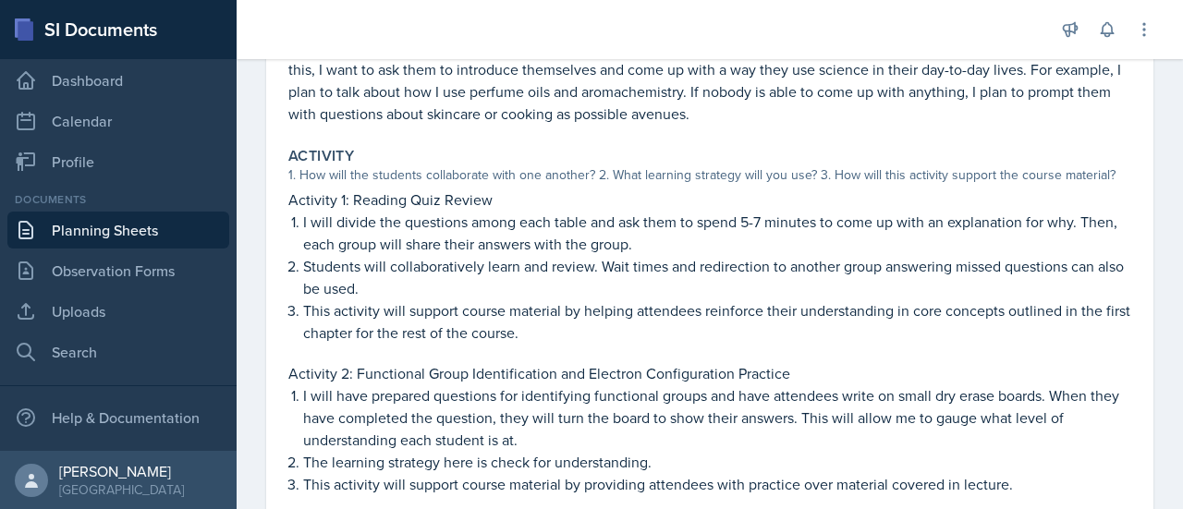
scroll to position [298, 0]
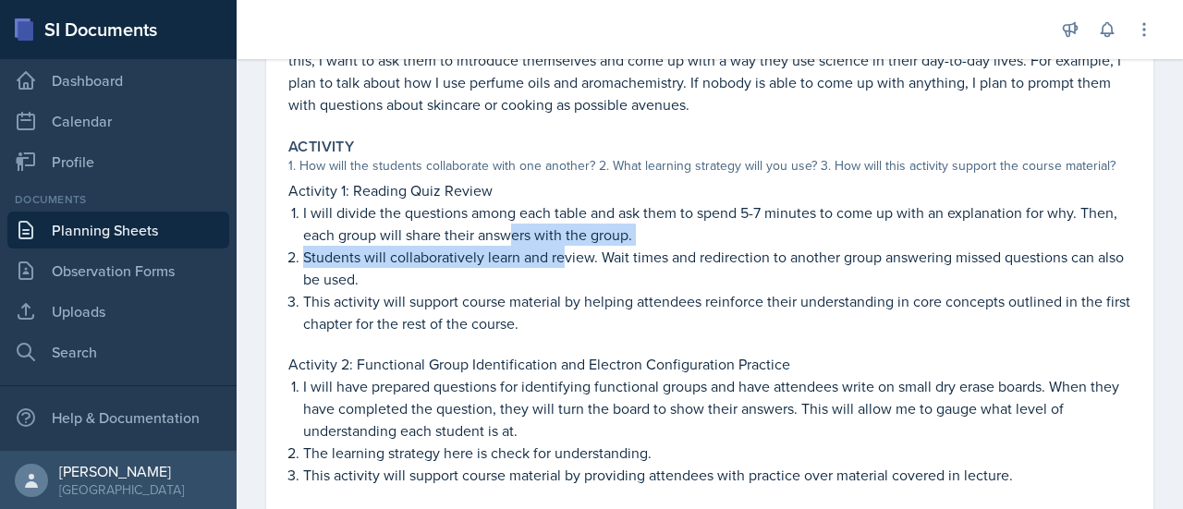
drag, startPoint x: 560, startPoint y: 251, endPoint x: 540, endPoint y: 228, distance: 30.1
click at [540, 228] on ol "I will divide the questions among each table and ask them to spend 5-7 minutes …" at bounding box center [717, 268] width 828 height 133
click at [540, 228] on p "I will divide the questions among each table and ask them to spend 5-7 minutes …" at bounding box center [717, 224] width 828 height 44
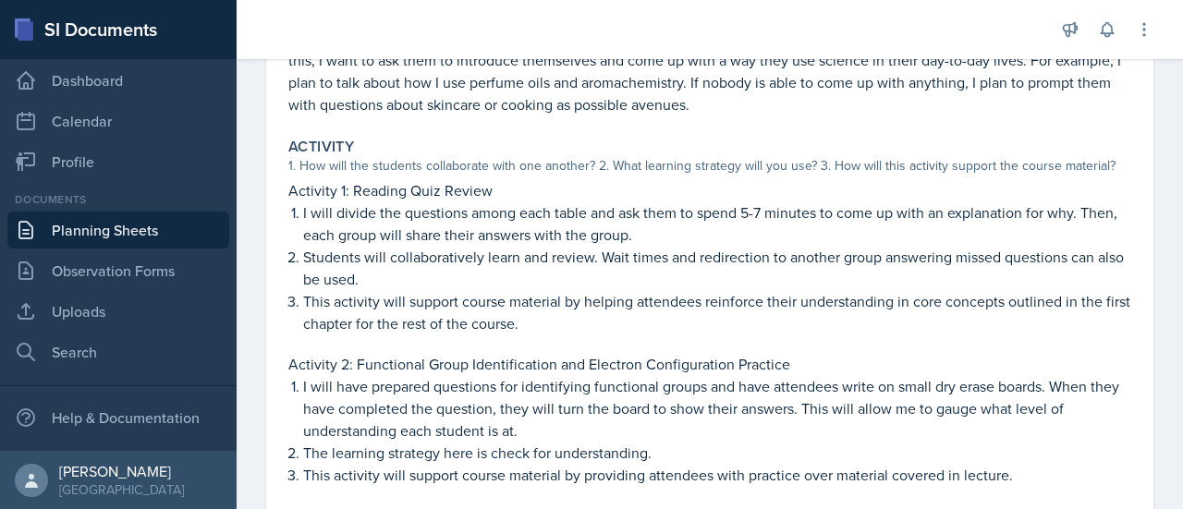
click at [540, 228] on p "I will divide the questions among each table and ask them to spend 5-7 minutes …" at bounding box center [717, 224] width 828 height 44
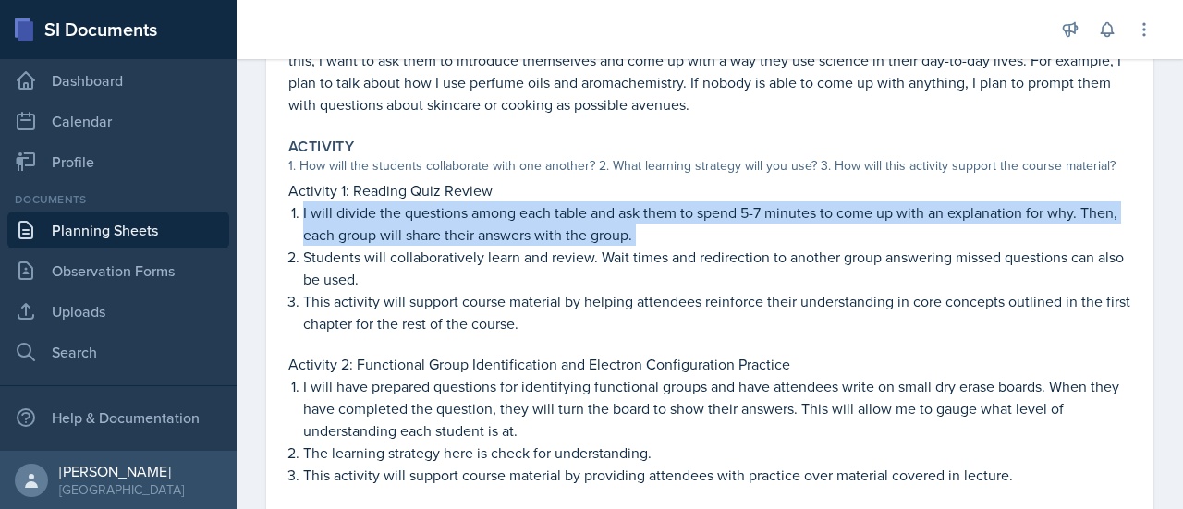
click at [540, 228] on p "I will divide the questions among each table and ask them to spend 5-7 minutes …" at bounding box center [717, 224] width 828 height 44
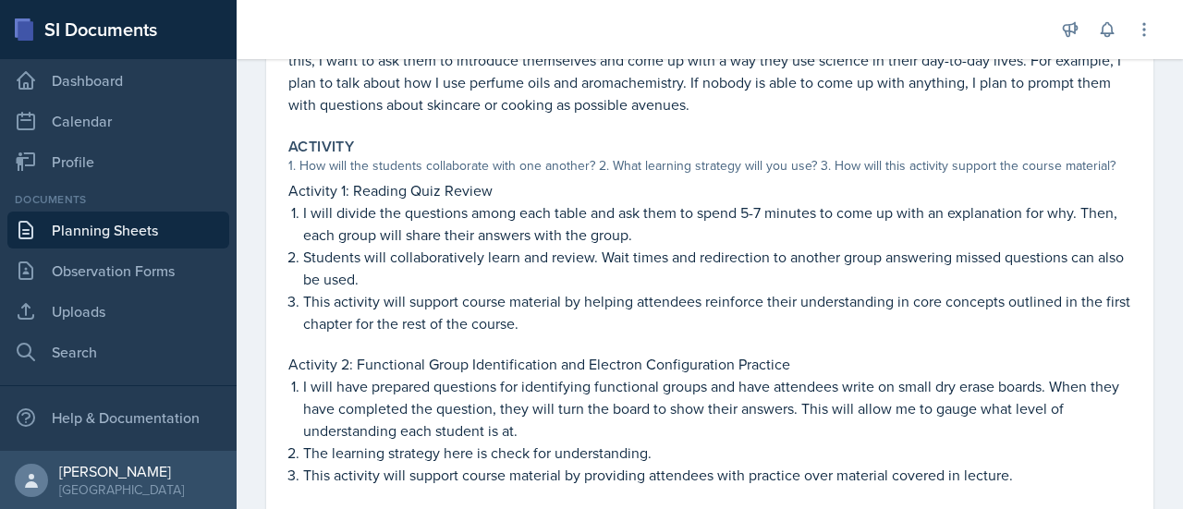
click at [303, 217] on li "I will divide the questions among each table and ask them to spend 5-7 minutes …" at bounding box center [717, 224] width 828 height 44
click at [328, 200] on p "Activity 1: Reading Quiz Review" at bounding box center [709, 190] width 843 height 22
click at [618, 294] on p "This activity will support course material by helping attendees reinforce their…" at bounding box center [717, 312] width 828 height 44
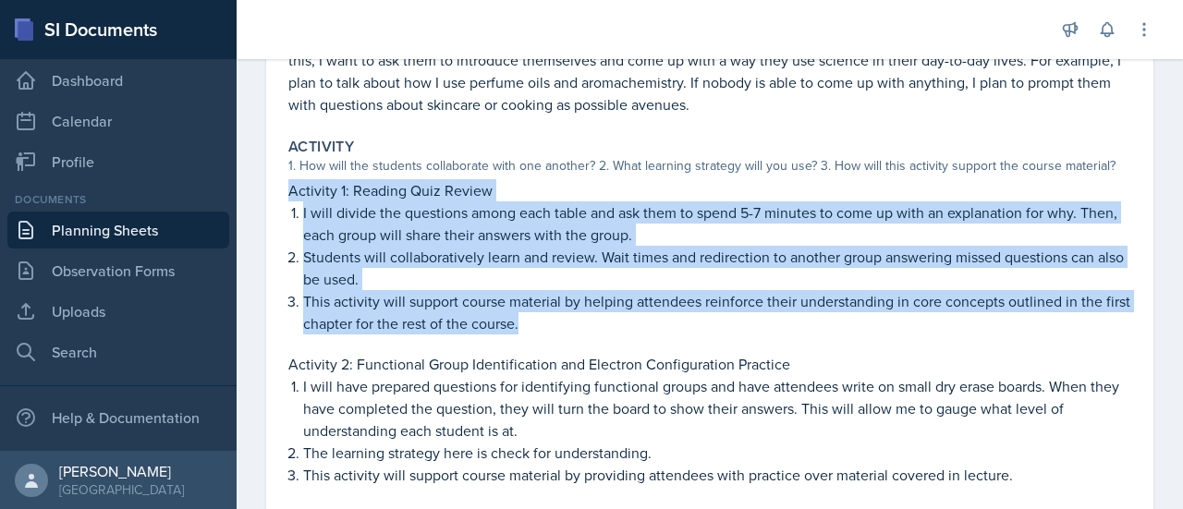
drag, startPoint x: 569, startPoint y: 324, endPoint x: 281, endPoint y: 182, distance: 320.8
click at [281, 182] on div "Activity 1. How will the students collaborate with one another? 2. What learnin…" at bounding box center [710, 311] width 858 height 363
copy div "Activity 1: Reading Quiz Review I will divide the questions among each table an…"
click at [758, 294] on p "This activity will support course material by helping attendees reinforce their…" at bounding box center [717, 312] width 828 height 44
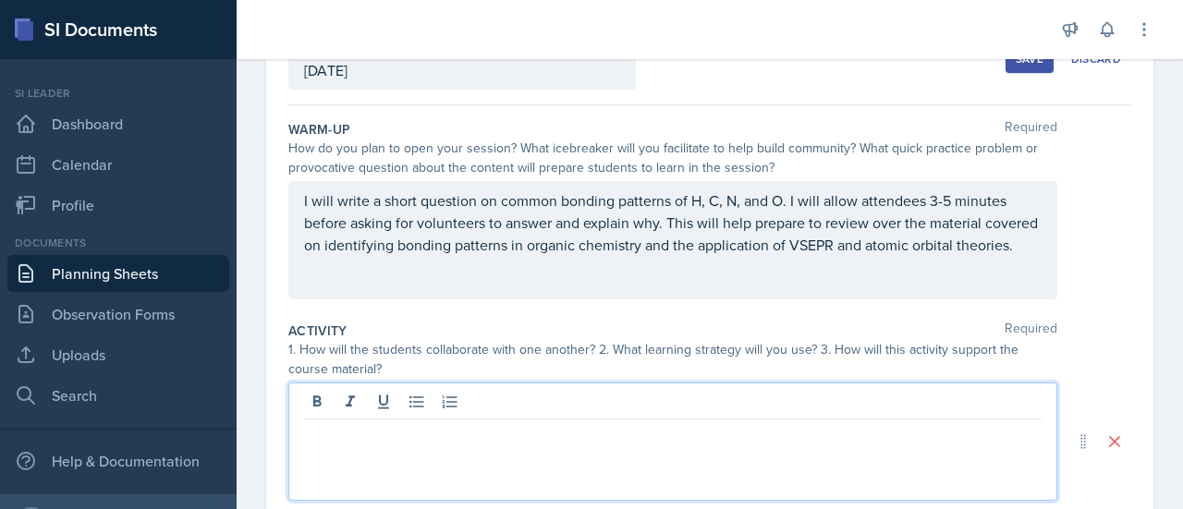
scroll to position [163, 0]
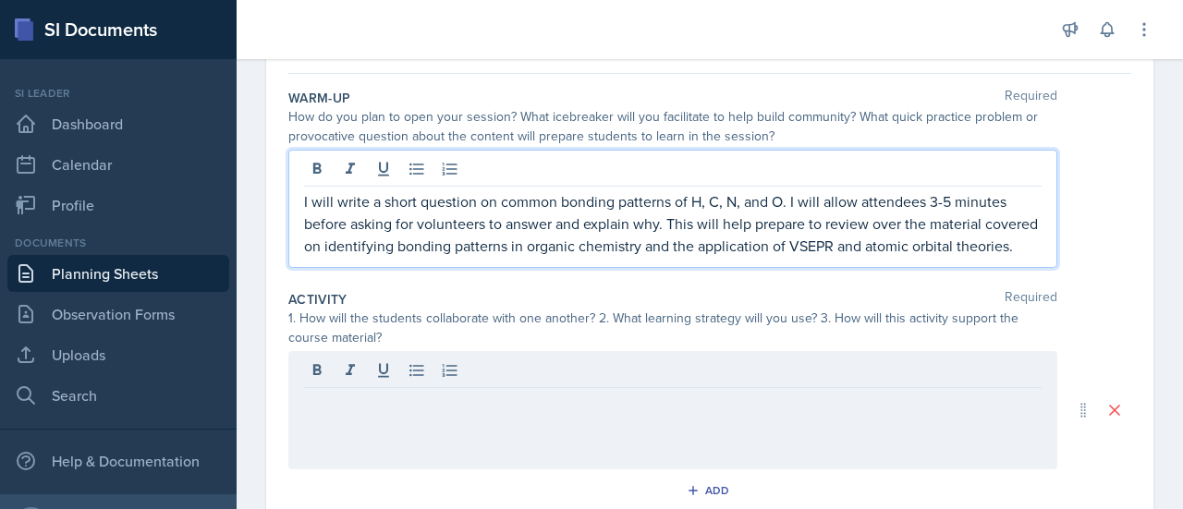
click at [857, 257] on p "I will write a short question on common bonding patterns of H, C, N, and O. I w…" at bounding box center [673, 223] width 738 height 67
click at [658, 268] on div "I will write a short question on common bonding patterns of H, C, N, and O. I w…" at bounding box center [672, 209] width 769 height 118
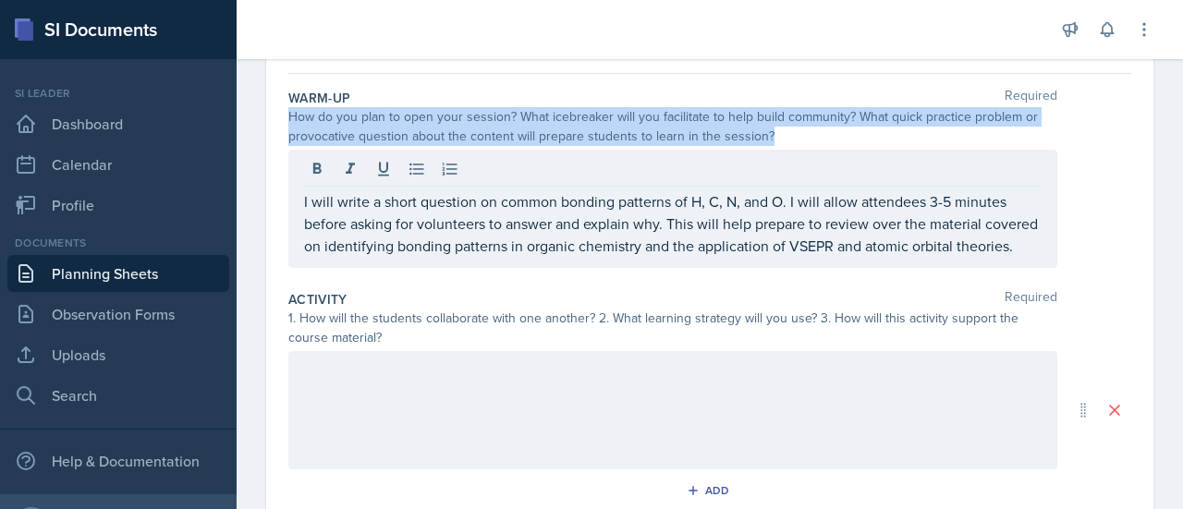
click at [658, 268] on div "I will write a short question on common bonding patterns of H, C, N, and O. I w…" at bounding box center [672, 209] width 769 height 118
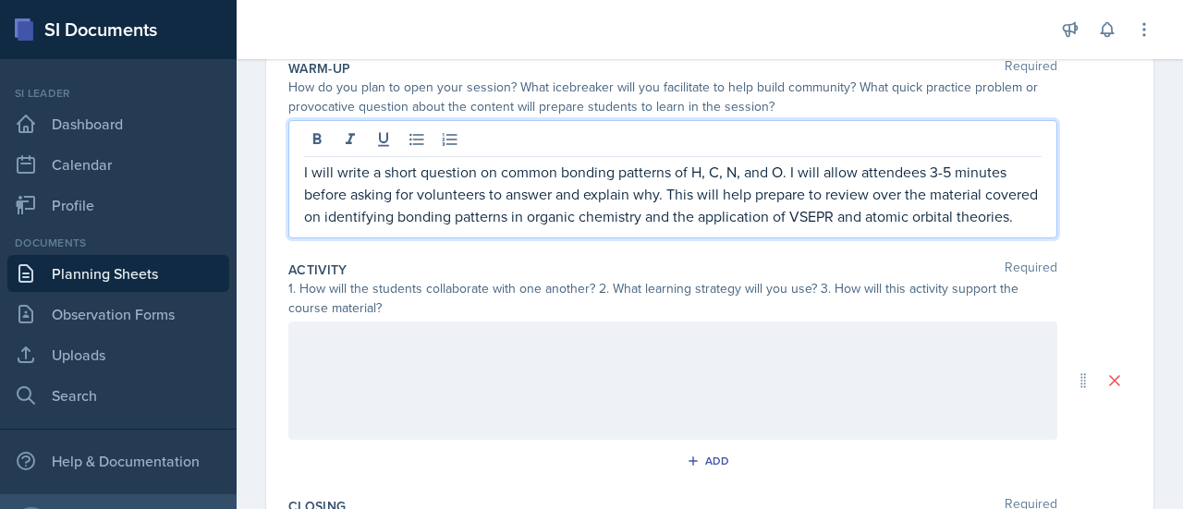
scroll to position [194, 0]
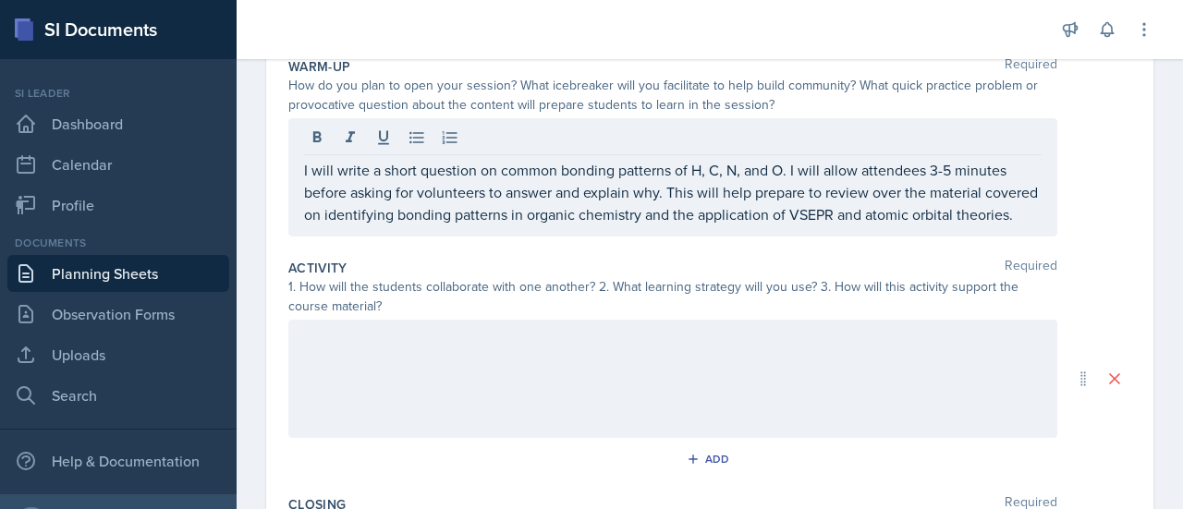
click at [568, 421] on div at bounding box center [672, 379] width 769 height 118
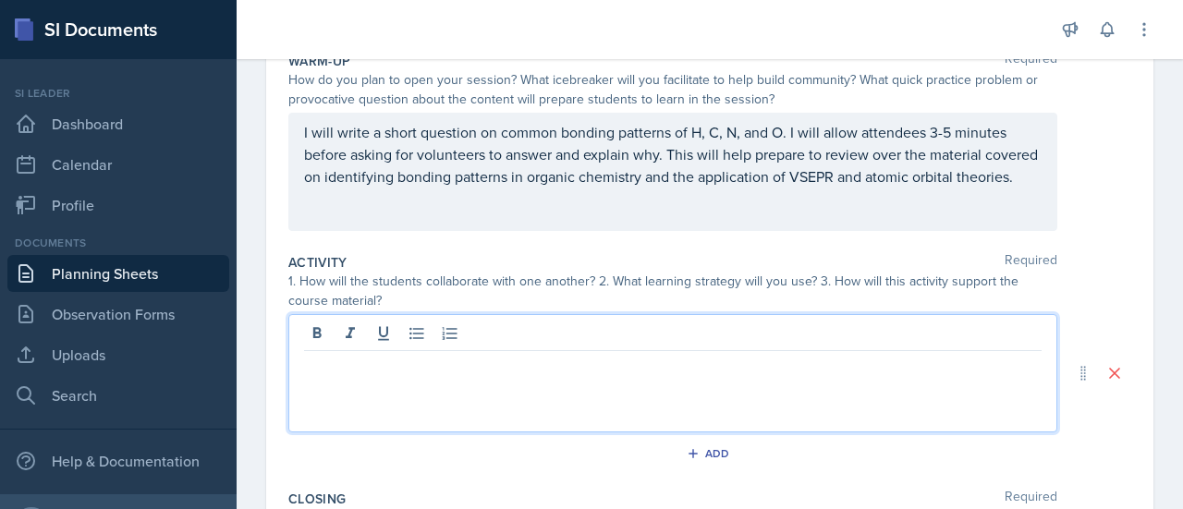
scroll to position [198, 0]
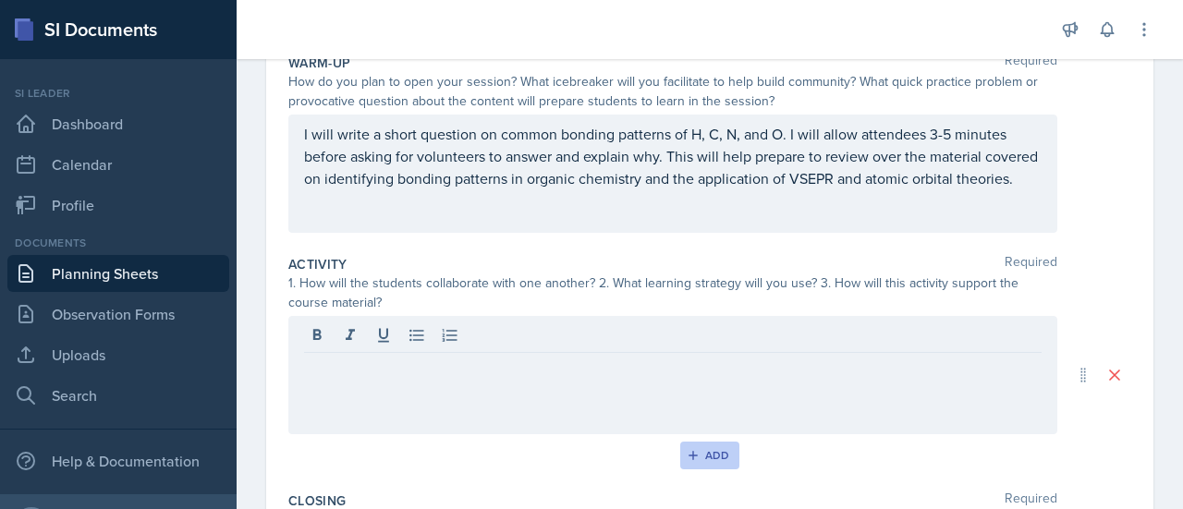
click at [713, 459] on div "Add" at bounding box center [711, 455] width 40 height 15
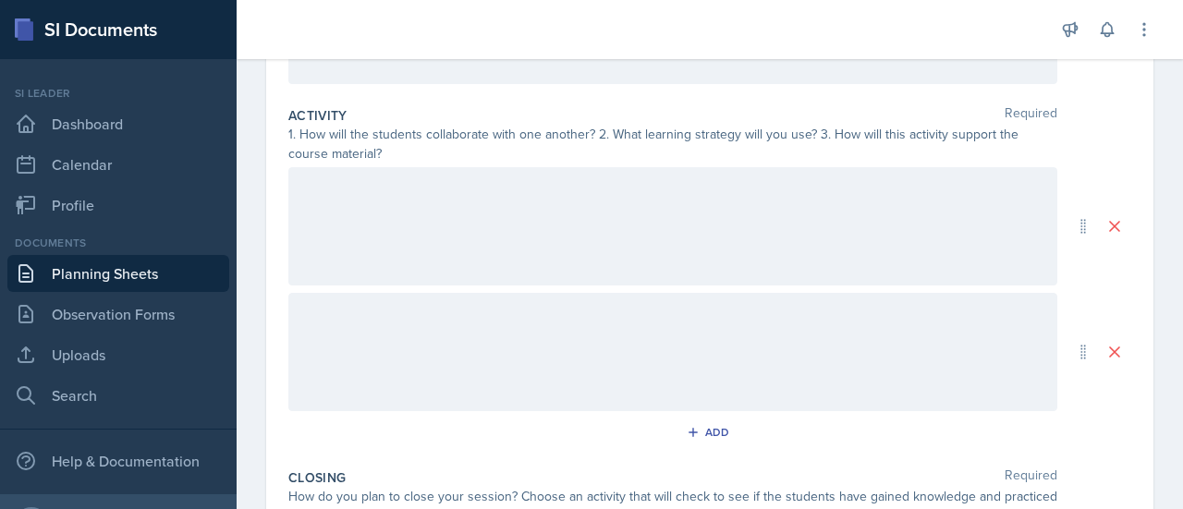
click at [658, 363] on div at bounding box center [672, 352] width 769 height 118
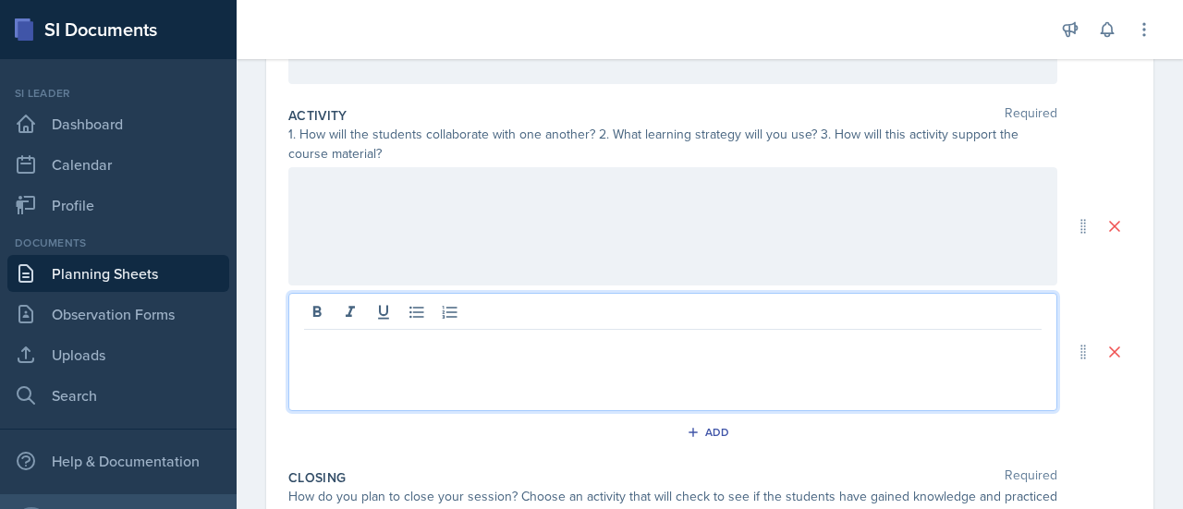
scroll to position [379, 0]
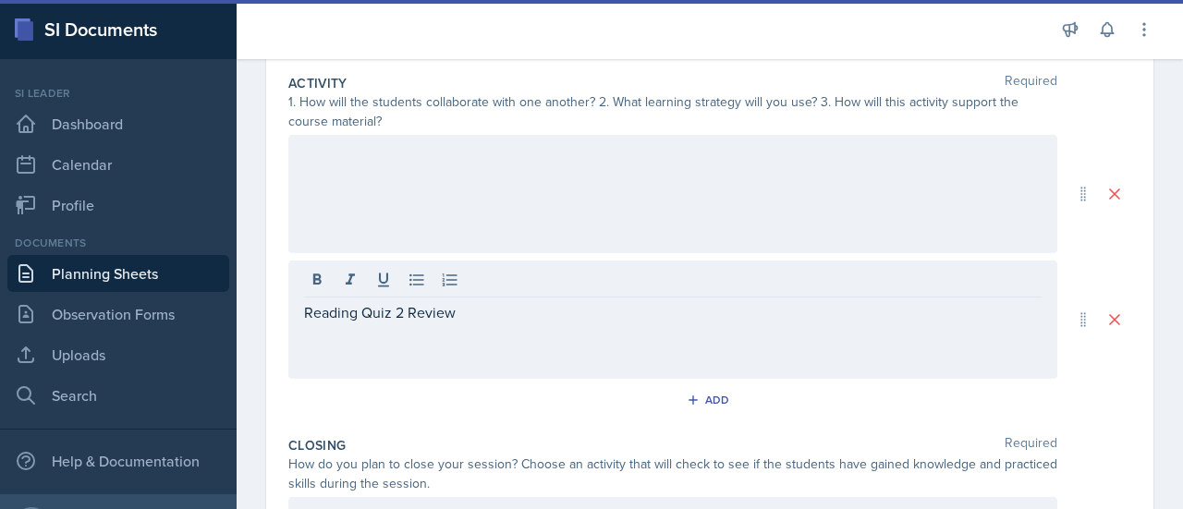
click at [575, 336] on div "Reading Quiz 2 Review" at bounding box center [672, 320] width 769 height 118
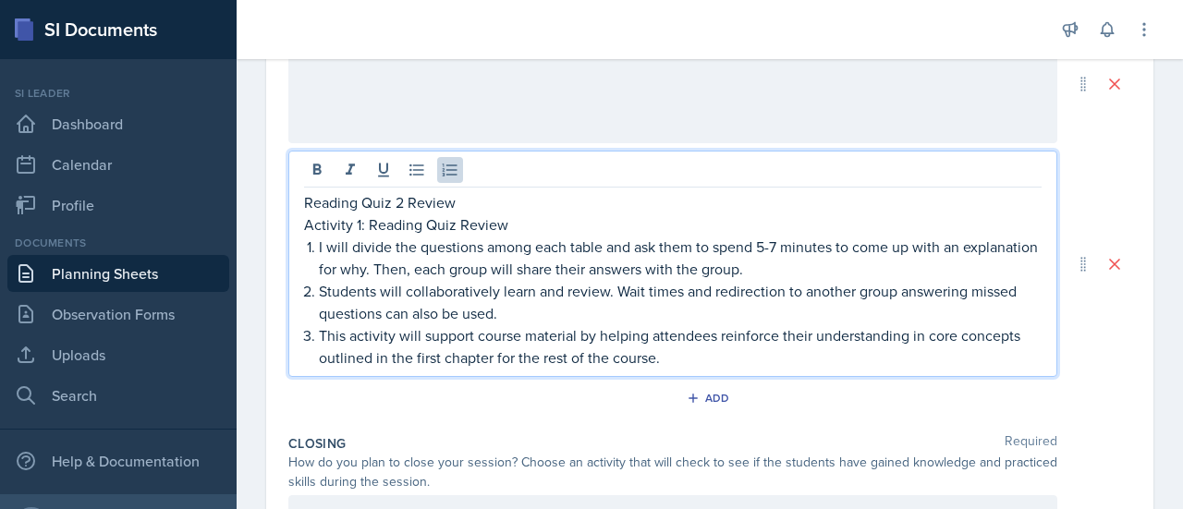
scroll to position [505, 0]
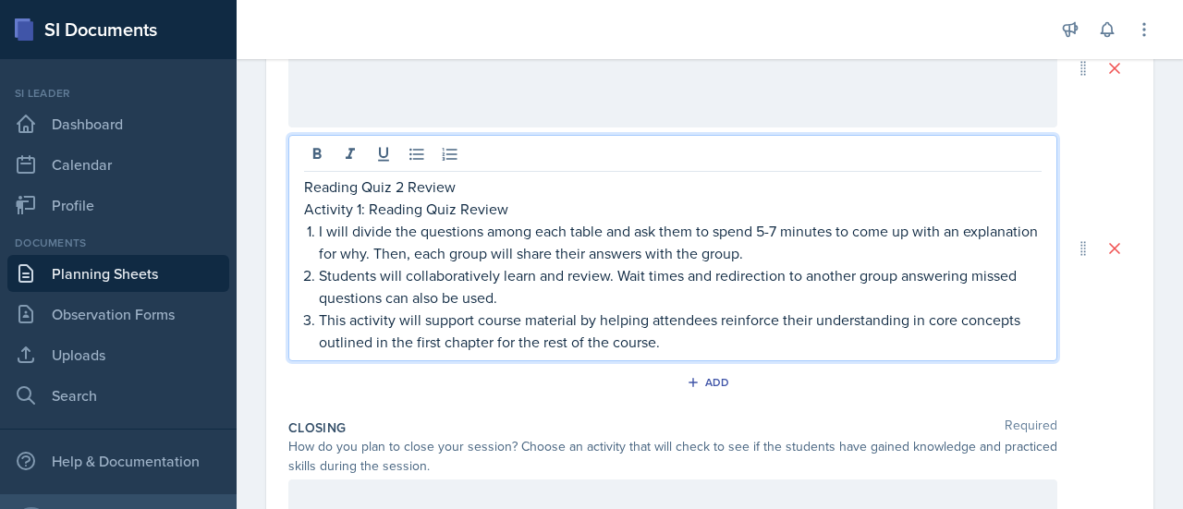
click at [359, 200] on p "Activity 1: Reading Quiz Review" at bounding box center [673, 209] width 738 height 22
click at [459, 202] on p "Activity 2: Reading Quiz Review" at bounding box center [673, 209] width 738 height 22
click at [438, 189] on p "Reading Quiz 2 Review" at bounding box center [673, 187] width 738 height 22
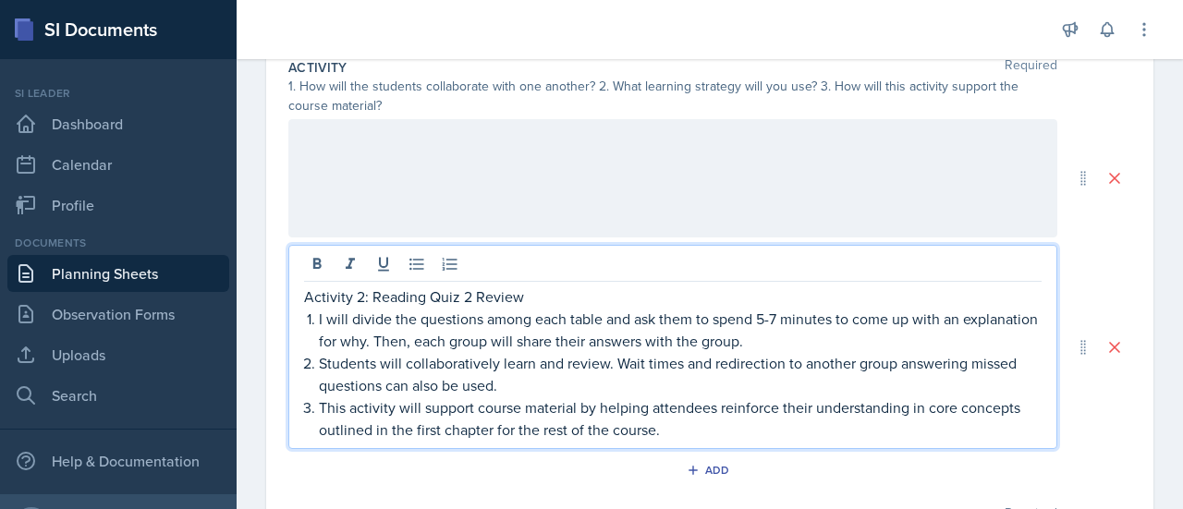
scroll to position [394, 0]
click at [1021, 360] on p "Students will collaboratively learn and review. Wait times and redirection to a…" at bounding box center [680, 375] width 723 height 44
